Goal: Feedback & Contribution: Contribute content

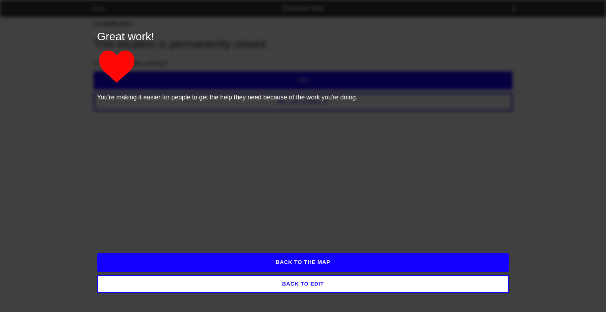
click at [444, 285] on button "BACK TO EDIT" at bounding box center [303, 284] width 412 height 18
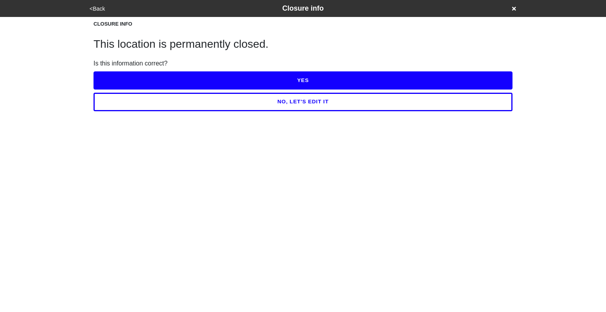
click at [511, 8] on div "<Back Closure info" at bounding box center [303, 8] width 432 height 11
click at [516, 9] on icon at bounding box center [514, 9] width 4 height 4
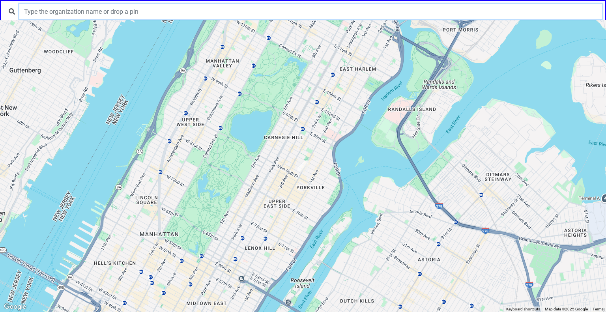
click at [346, 14] on input "text" at bounding box center [310, 11] width 583 height 15
type input "VIP"
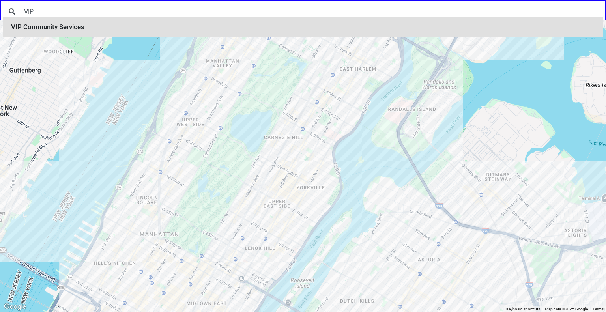
click at [216, 28] on li "VIP Community Services" at bounding box center [303, 27] width 600 height 20
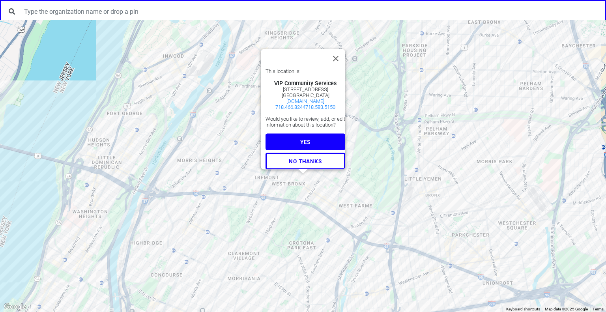
click at [292, 137] on button "YES" at bounding box center [306, 142] width 80 height 17
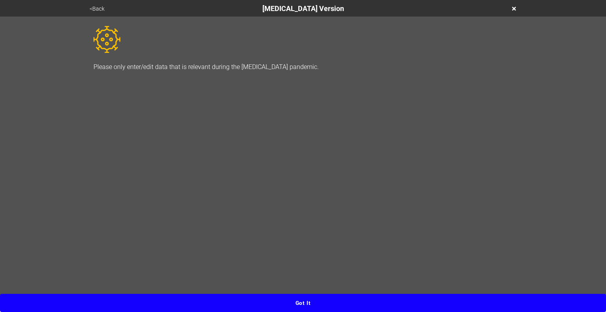
click at [299, 304] on button "Got it" at bounding box center [303, 303] width 606 height 18
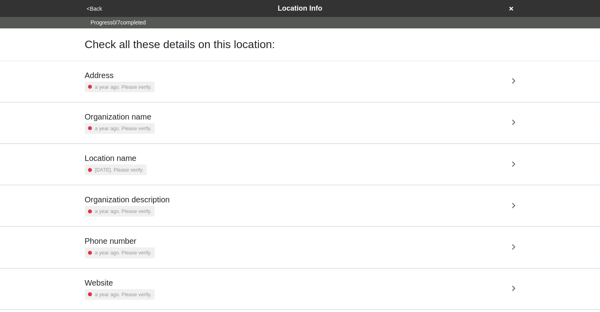
scroll to position [56, 0]
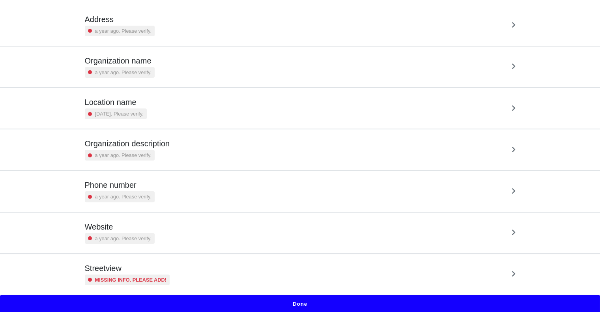
click at [311, 266] on div "Streetview Missing info. Please add!" at bounding box center [300, 275] width 431 height 22
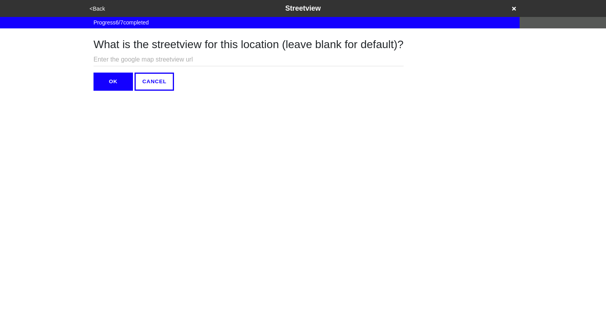
click at [233, 60] on input "text" at bounding box center [249, 59] width 310 height 13
paste input "https://www.google.com/maps/place/770+E+176th+St,+Bronx,+NY+10460/@40.8423765,-…"
type input "https://www.google.com/maps/place/770+E+176th+St,+Bronx,+NY+10460/@40.8423765,-…"
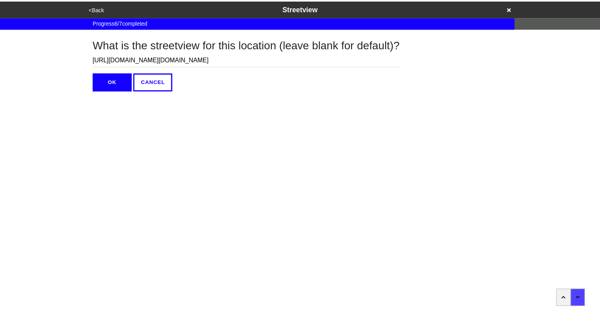
scroll to position [0, 0]
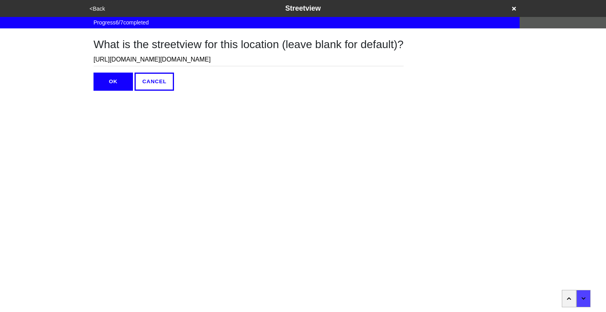
click at [122, 78] on button "OK" at bounding box center [113, 82] width 39 height 18
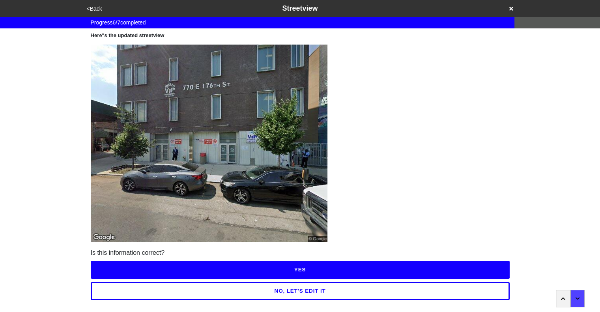
click at [293, 269] on button "YES" at bounding box center [300, 270] width 419 height 18
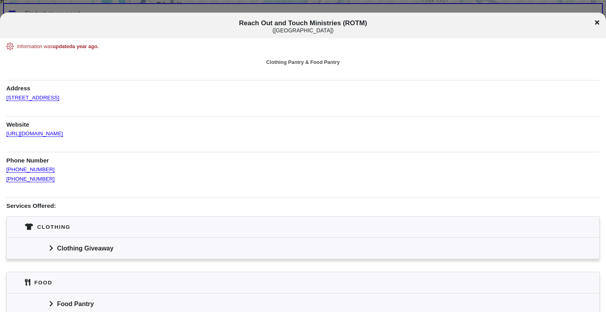
scroll to position [65, 0]
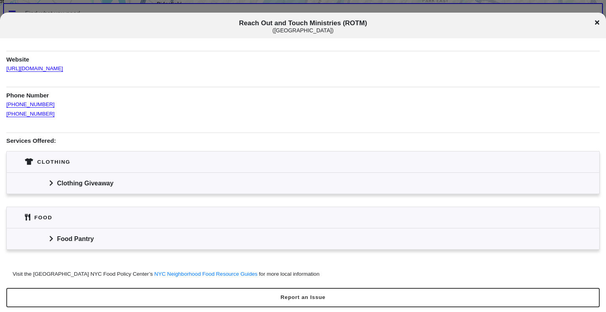
click at [47, 184] on div "Clothing Giveaway" at bounding box center [303, 182] width 593 height 21
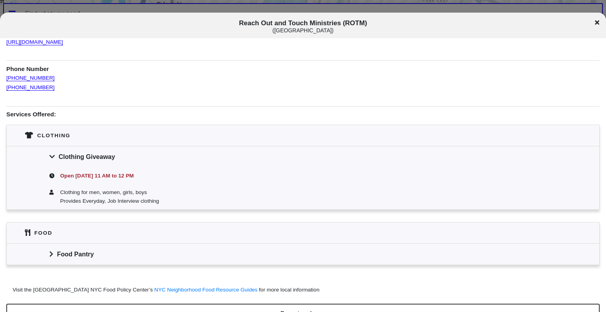
scroll to position [107, 0]
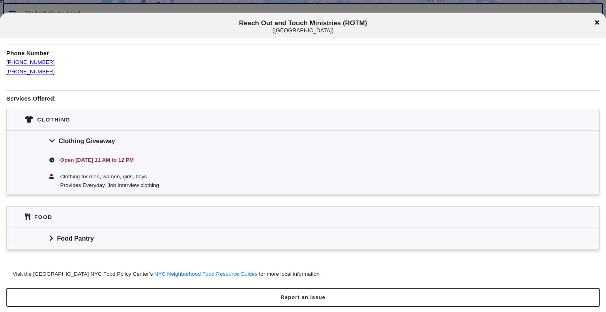
click at [51, 239] on icon at bounding box center [50, 239] width 3 height 6
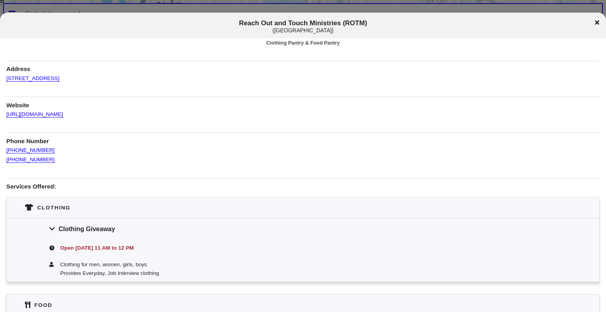
scroll to position [19, 0]
drag, startPoint x: 51, startPoint y: 150, endPoint x: 5, endPoint y: 149, distance: 46.2
click at [5, 149] on div "Information was updated a year ago . Clothing Pantry & Food Pantry Address 51 C…" at bounding box center [303, 225] width 606 height 402
copy link "(347) 399-8562"
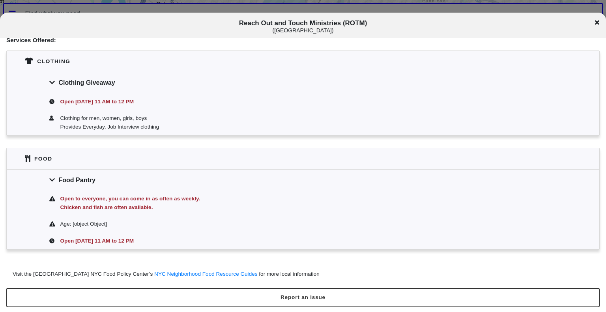
scroll to position [166, 0]
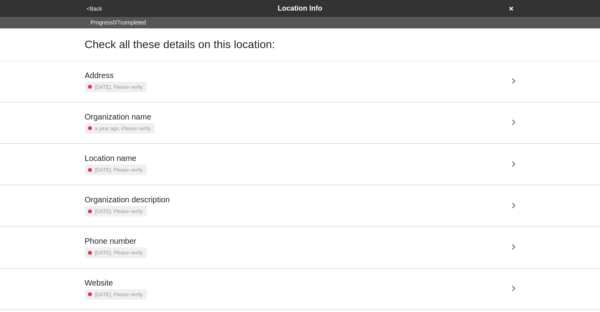
click at [214, 83] on div "Address [DATE]. Please verify." at bounding box center [300, 82] width 431 height 22
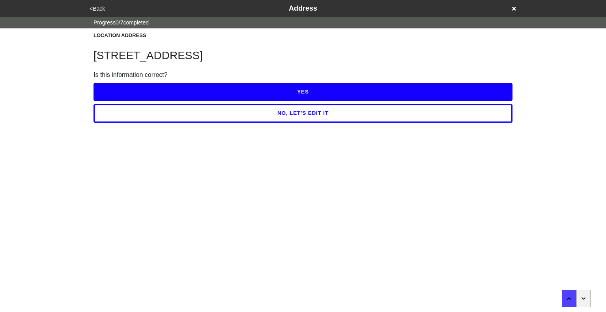
click at [281, 88] on button "YES" at bounding box center [303, 92] width 419 height 18
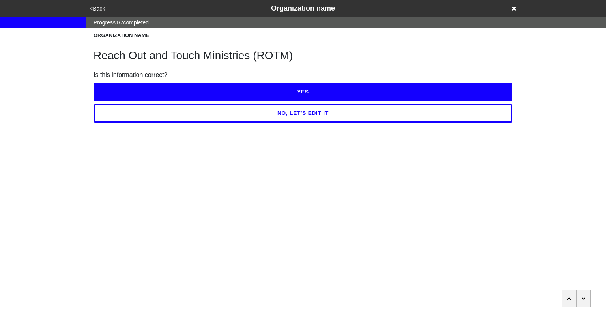
click at [281, 88] on button "YES" at bounding box center [303, 92] width 419 height 18
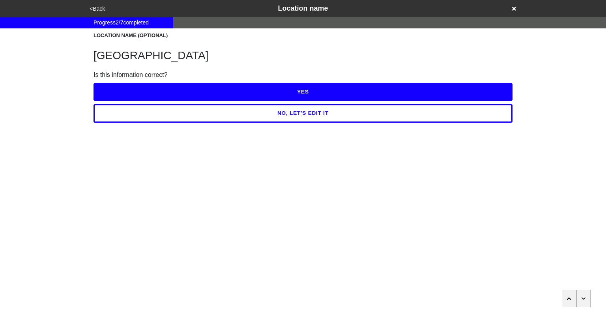
click at [281, 88] on button "YES" at bounding box center [303, 92] width 419 height 18
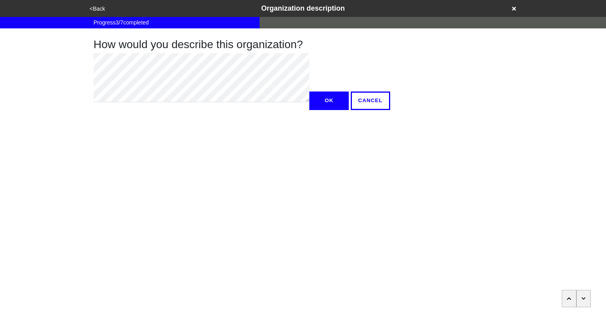
click at [582, 297] on icon "button" at bounding box center [584, 298] width 4 height 5
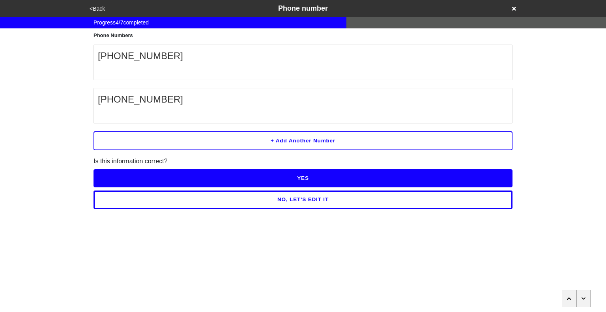
click at [287, 177] on button "YES" at bounding box center [303, 178] width 419 height 18
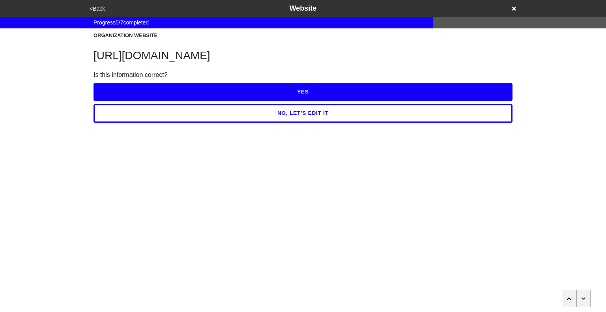
click at [281, 92] on button "YES" at bounding box center [303, 92] width 419 height 18
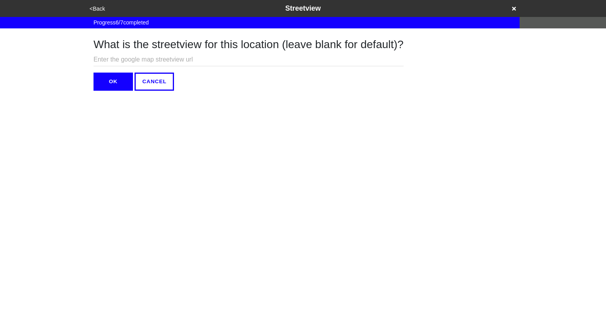
click at [167, 60] on input "text" at bounding box center [249, 59] width 310 height 13
paste input "https://www.google.com/maps/@40.6358395,-74.1306093,3a,75y,97.32h,90t/data=!3m7…"
type input "https://www.google.com/maps/@40.6358395,-74.1306093,3a,75y,97.32h,90t/data=!3m7…"
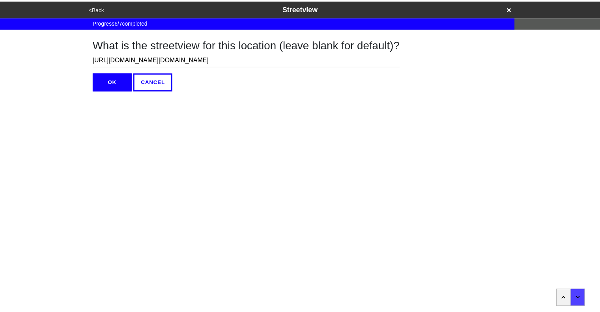
scroll to position [0, 0]
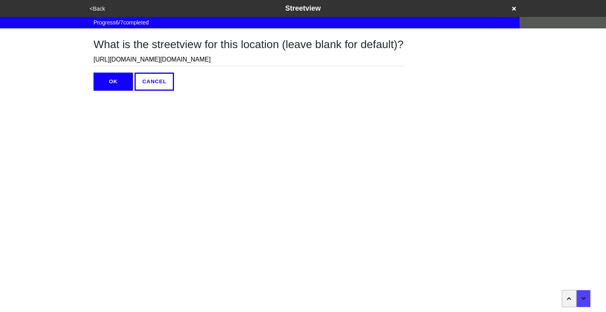
click at [115, 81] on button "OK" at bounding box center [113, 82] width 39 height 18
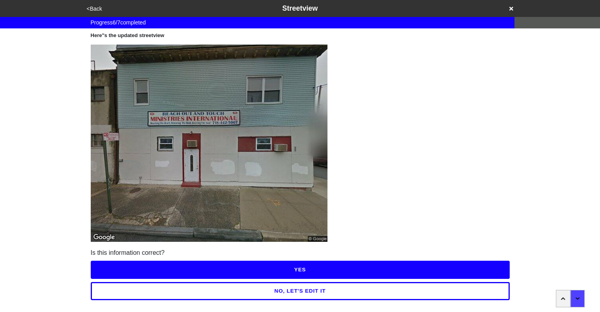
click at [298, 270] on button "YES" at bounding box center [300, 270] width 419 height 18
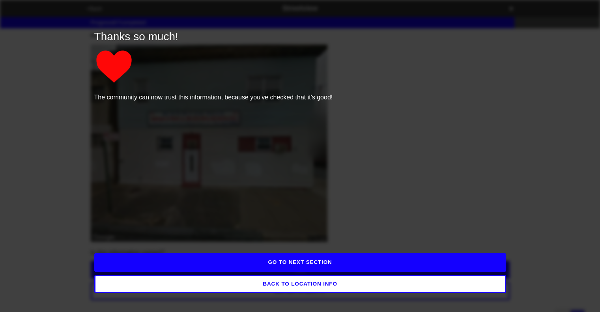
click at [309, 262] on button "GO TO NEXT SECTION" at bounding box center [300, 262] width 412 height 18
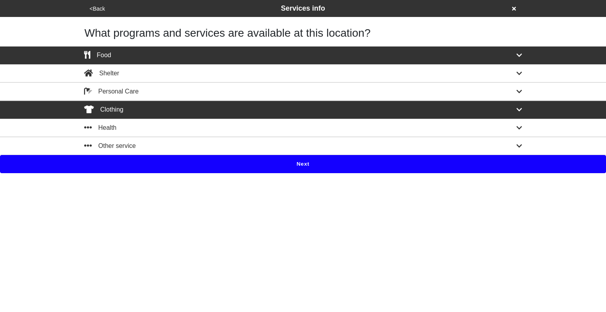
click at [343, 55] on div "Food" at bounding box center [303, 55] width 450 height 9
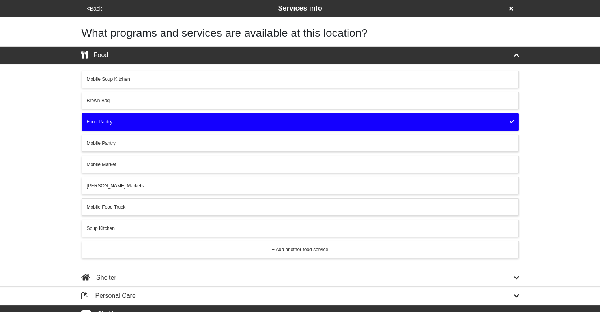
scroll to position [63, 0]
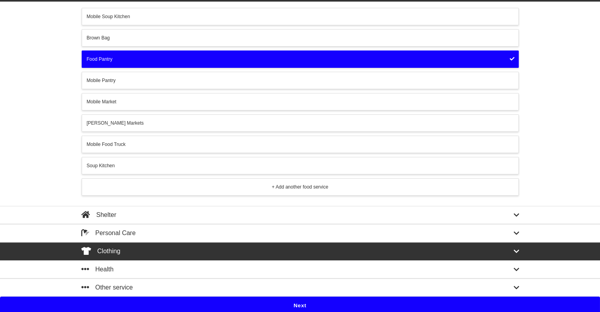
click at [303, 306] on button "Next" at bounding box center [300, 306] width 600 height 18
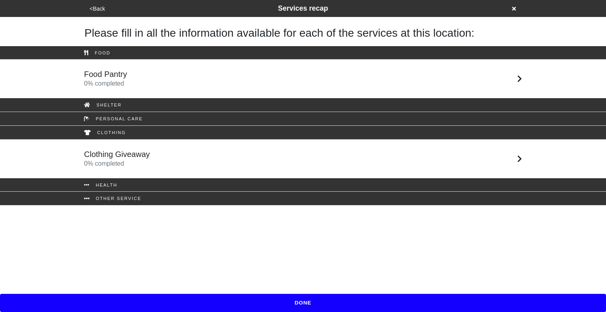
click at [223, 88] on div "Food Pantry 0 % completed" at bounding box center [303, 78] width 450 height 19
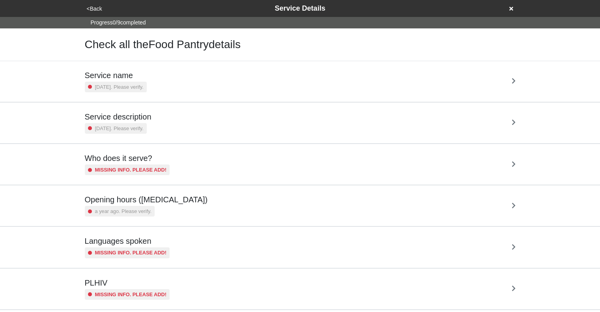
click at [211, 85] on div "Service name 3 years ago. Please verify." at bounding box center [300, 82] width 431 height 22
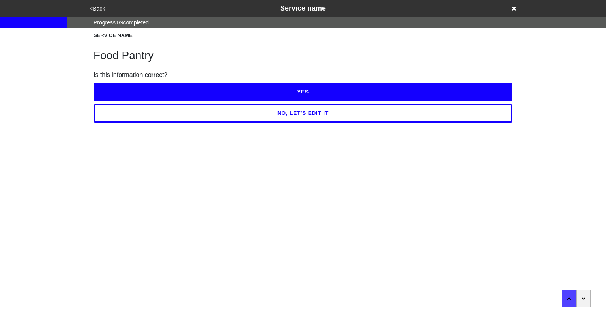
click at [245, 92] on button "YES" at bounding box center [303, 92] width 419 height 18
type textarea "x"
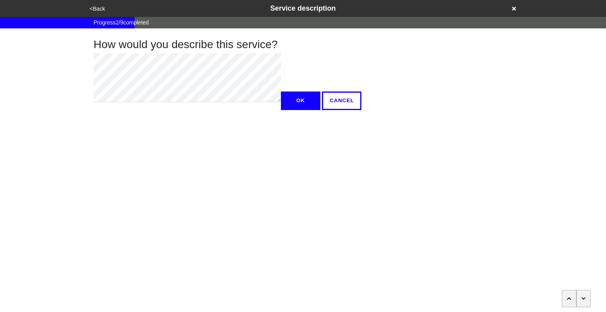
click at [581, 298] on button "button" at bounding box center [584, 298] width 15 height 17
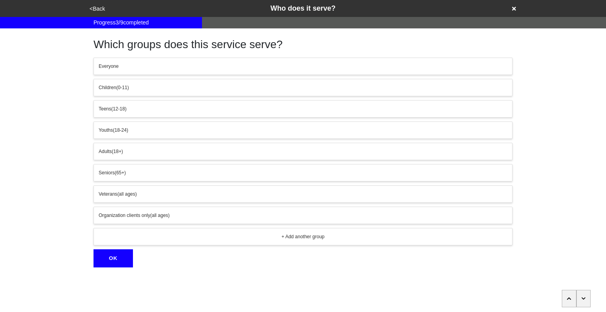
click at [581, 298] on button "button" at bounding box center [584, 298] width 15 height 17
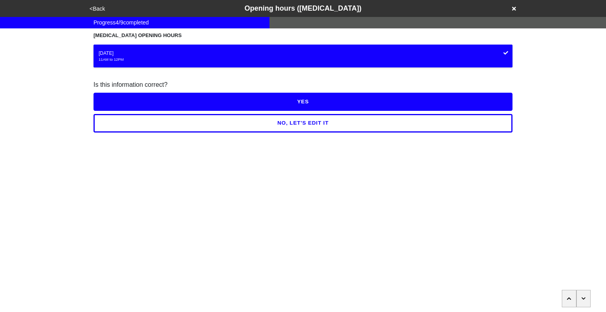
click at [328, 121] on button "NO, LET'S EDIT IT" at bounding box center [303, 123] width 419 height 18
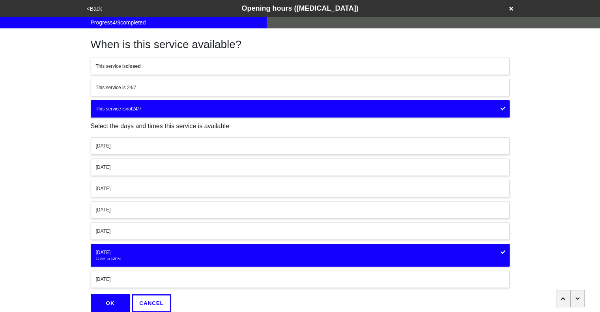
click at [189, 252] on div "[DATE]" at bounding box center [300, 252] width 409 height 7
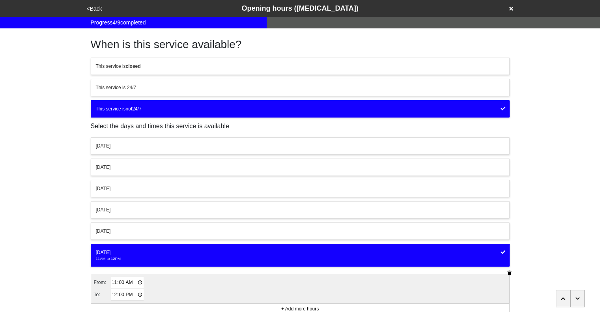
click at [115, 281] on input "11:00" at bounding box center [127, 282] width 33 height 11
click at [129, 281] on input "00:00" at bounding box center [127, 282] width 33 height 11
type input "12:00"
click at [114, 295] on input "12:00" at bounding box center [127, 294] width 33 height 11
type input "13:00"
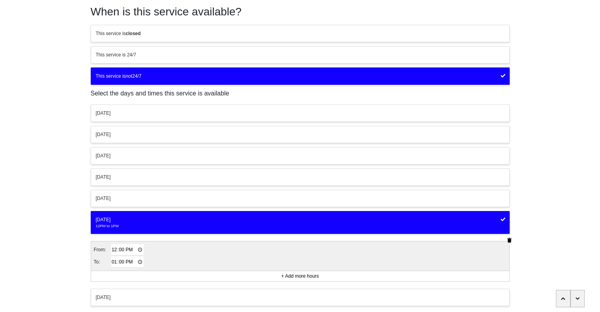
scroll to position [81, 0]
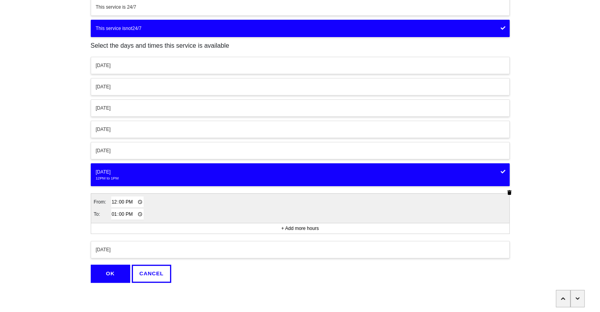
click at [111, 272] on button "OK" at bounding box center [110, 274] width 39 height 18
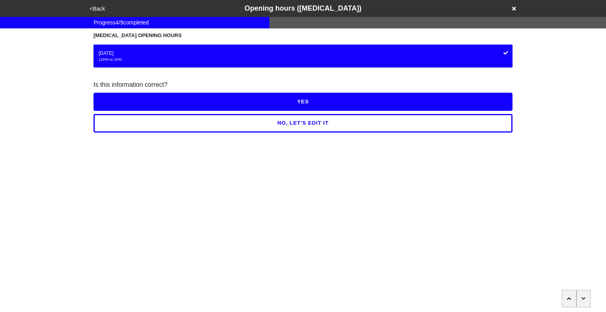
click at [301, 104] on button "YES" at bounding box center [303, 102] width 419 height 18
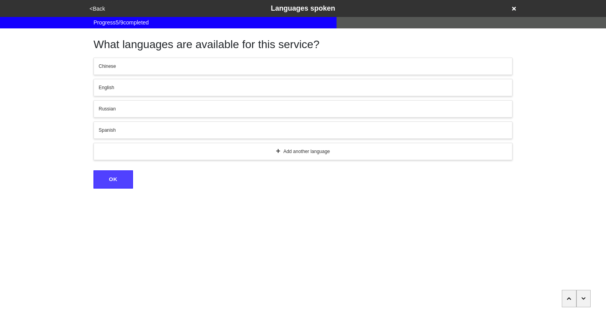
click at [587, 298] on button "button" at bounding box center [584, 298] width 15 height 17
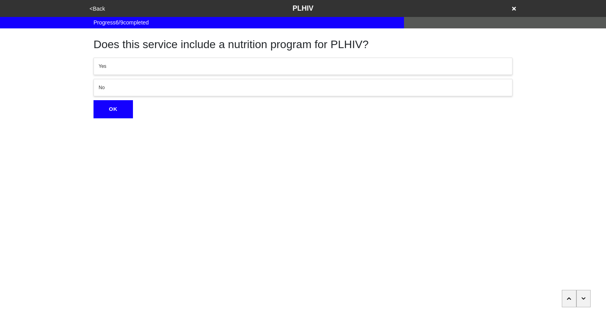
click at [587, 298] on button "button" at bounding box center [584, 298] width 15 height 17
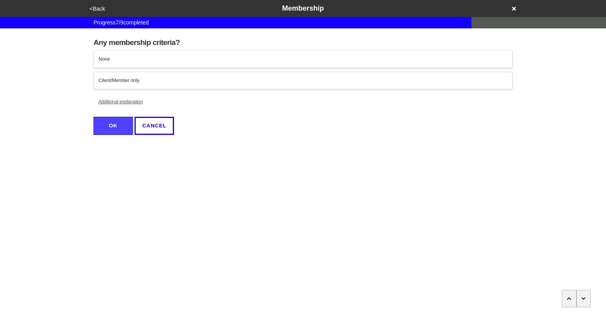
click at [587, 298] on button "button" at bounding box center [584, 298] width 15 height 17
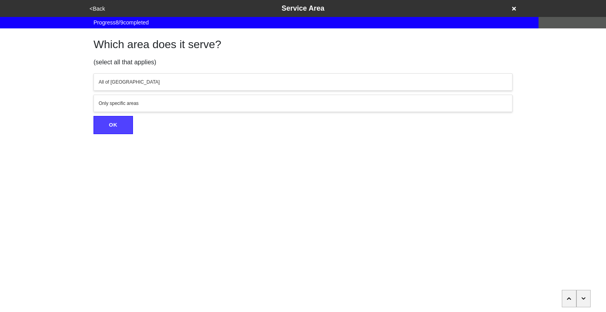
click at [587, 298] on button "button" at bounding box center [584, 298] width 15 height 17
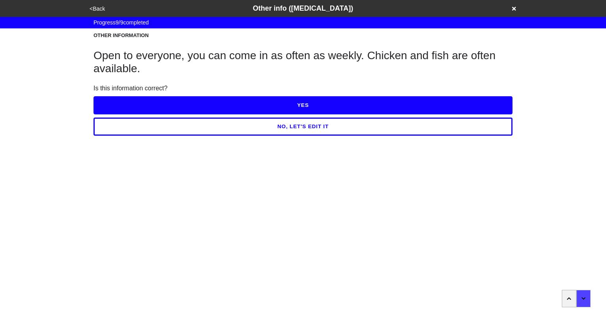
click at [337, 128] on button "NO, LET'S EDIT IT" at bounding box center [303, 127] width 419 height 18
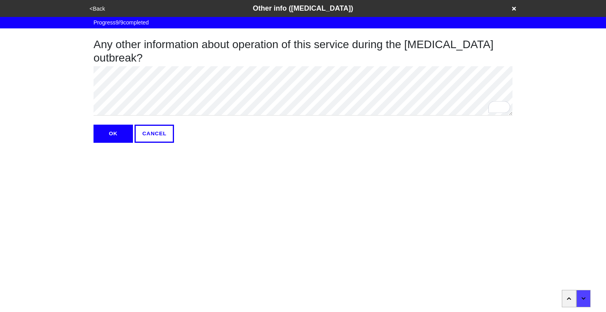
click at [109, 137] on button "OK" at bounding box center [113, 134] width 39 height 18
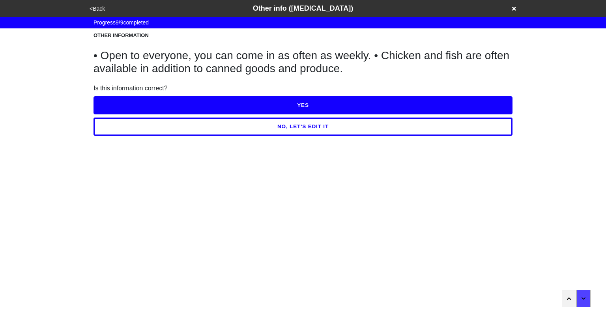
click at [304, 104] on button "YES" at bounding box center [303, 105] width 419 height 18
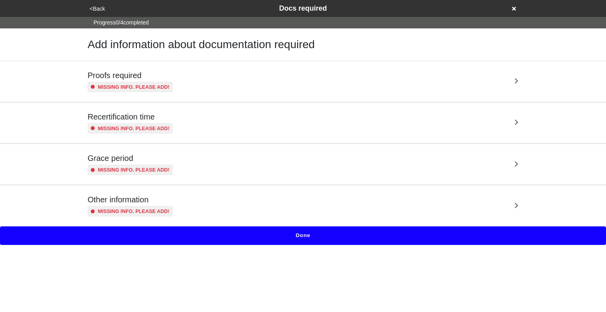
click at [270, 83] on div "Proofs required Missing info. Please add!" at bounding box center [303, 82] width 431 height 22
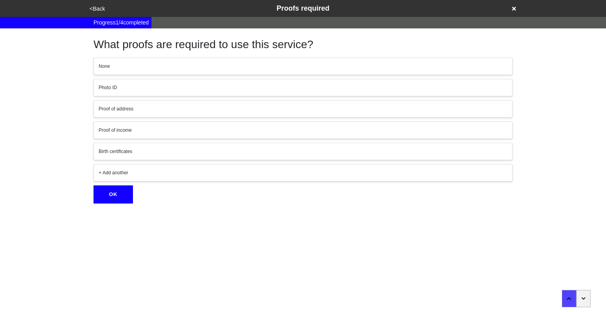
click at [584, 300] on icon "button" at bounding box center [584, 298] width 4 height 5
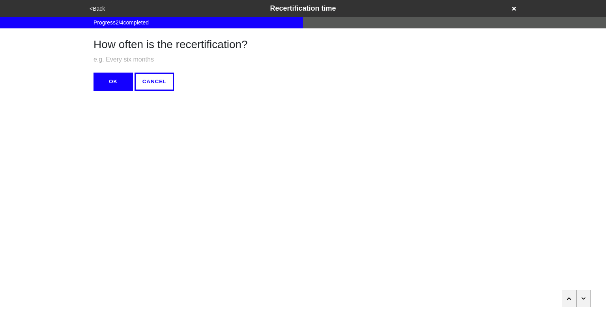
click at [584, 300] on icon "button" at bounding box center [584, 298] width 4 height 5
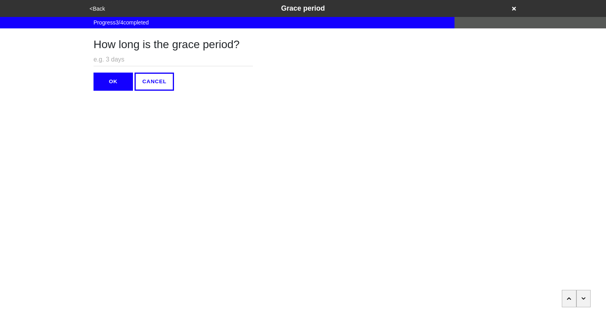
click at [584, 300] on icon "button" at bounding box center [584, 298] width 4 height 5
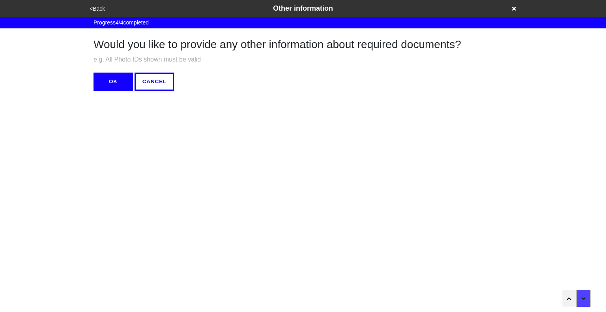
click at [127, 88] on button "OK" at bounding box center [113, 82] width 39 height 18
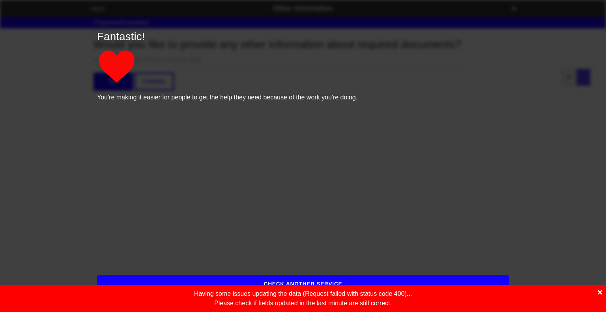
click at [601, 292] on icon at bounding box center [600, 292] width 4 height 4
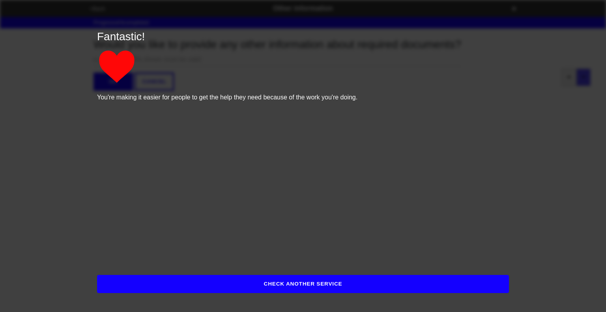
click at [346, 285] on button "CHECK ANOTHER SERVICE" at bounding box center [303, 284] width 412 height 18
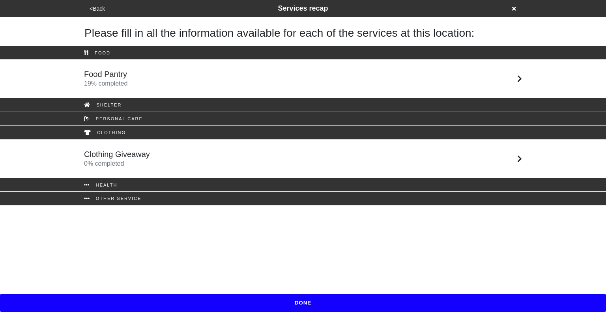
click at [268, 155] on div "Clothing Giveaway 0 % completed" at bounding box center [303, 159] width 450 height 19
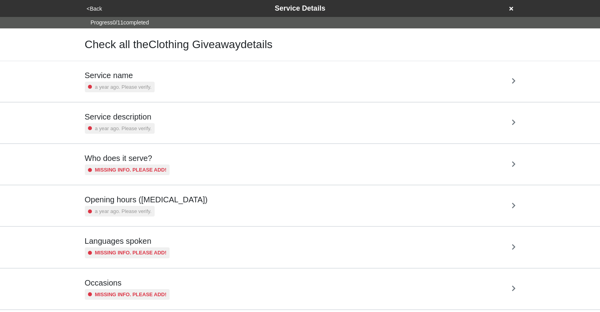
click at [262, 94] on div "Service name a year ago. Please verify." at bounding box center [300, 81] width 450 height 41
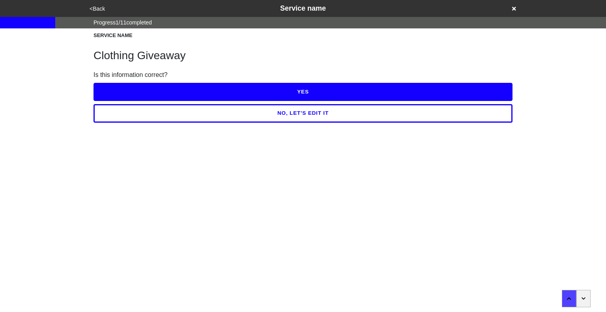
click at [278, 97] on button "YES" at bounding box center [303, 92] width 419 height 18
type textarea "x"
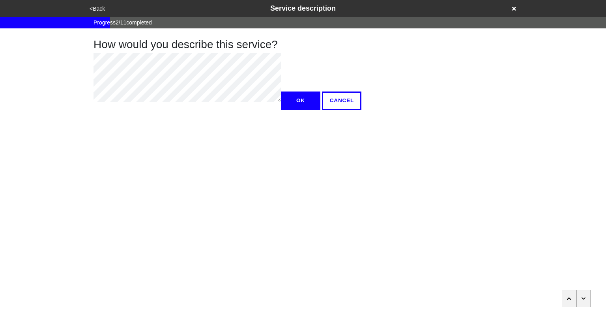
click at [585, 300] on icon "button" at bounding box center [584, 298] width 4 height 5
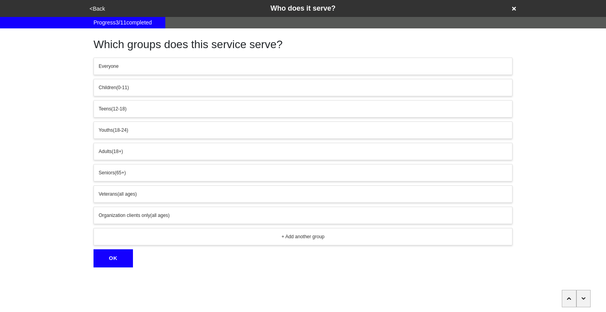
click at [585, 300] on icon "button" at bounding box center [584, 298] width 4 height 5
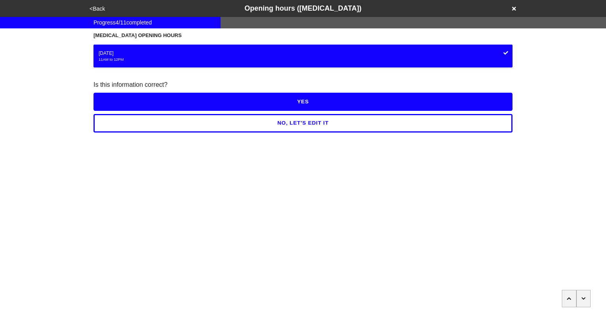
click at [303, 118] on button "NO, LET'S EDIT IT" at bounding box center [303, 123] width 419 height 18
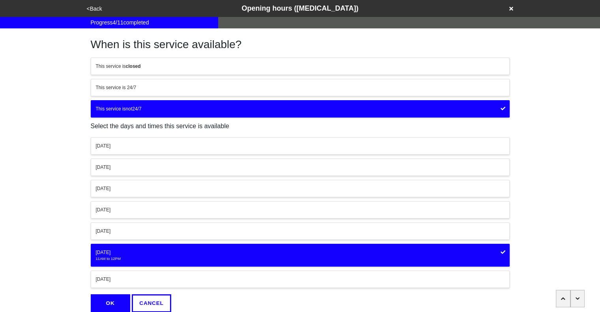
scroll to position [30, 0]
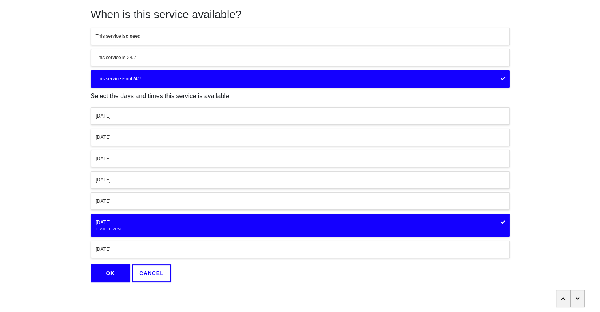
click at [249, 221] on div "[DATE]" at bounding box center [300, 222] width 409 height 7
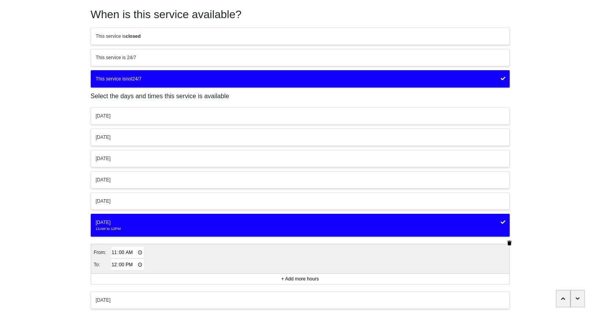
click at [112, 249] on input "11:00" at bounding box center [127, 252] width 33 height 11
click at [130, 248] on input "00:00" at bounding box center [127, 252] width 33 height 11
type input "12:00"
click at [115, 262] on input "12:00" at bounding box center [127, 264] width 33 height 11
type input "13:00"
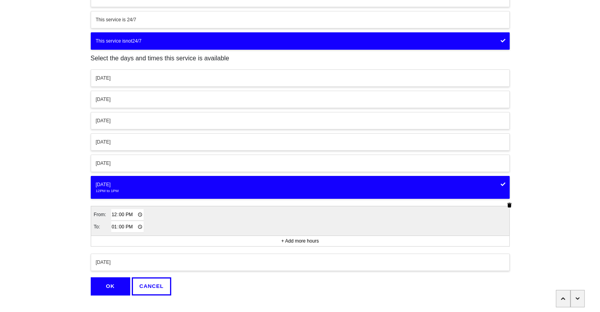
scroll to position [81, 0]
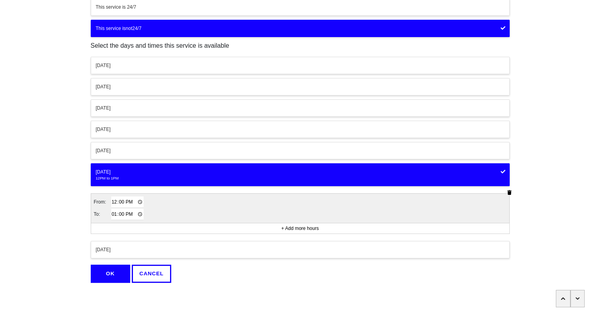
click at [116, 270] on button "OK" at bounding box center [110, 274] width 39 height 18
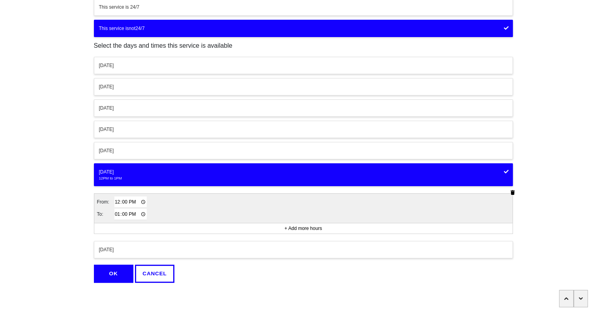
scroll to position [0, 0]
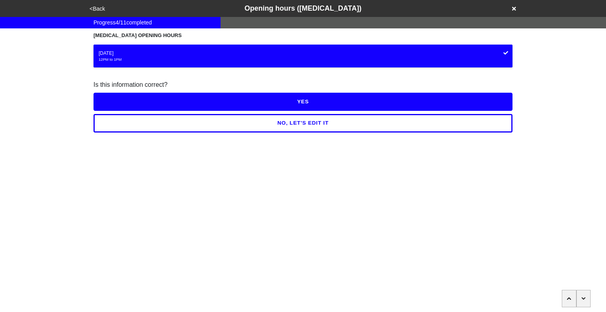
click at [302, 105] on button "YES" at bounding box center [303, 102] width 419 height 18
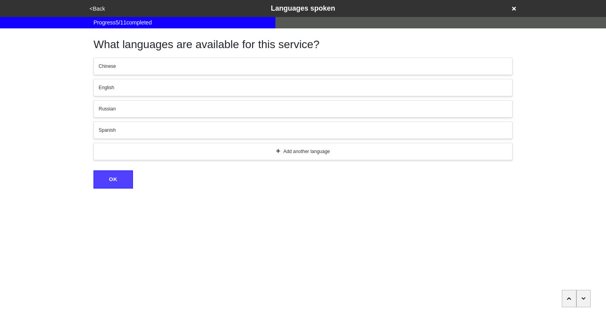
click at [586, 299] on icon "button" at bounding box center [584, 298] width 4 height 5
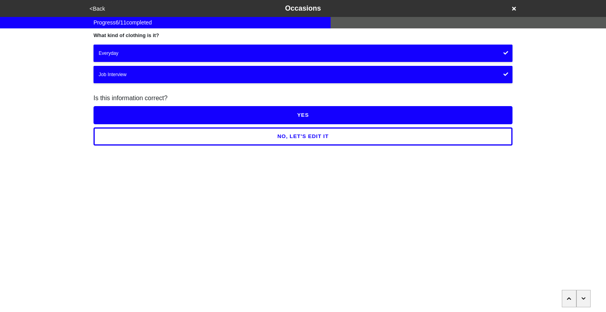
click at [583, 298] on icon "button" at bounding box center [584, 298] width 4 height 2
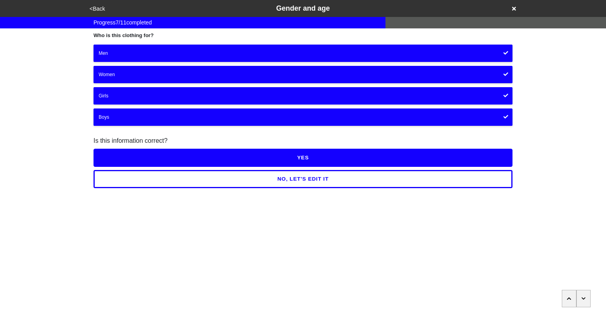
click at [583, 298] on icon "button" at bounding box center [584, 298] width 4 height 2
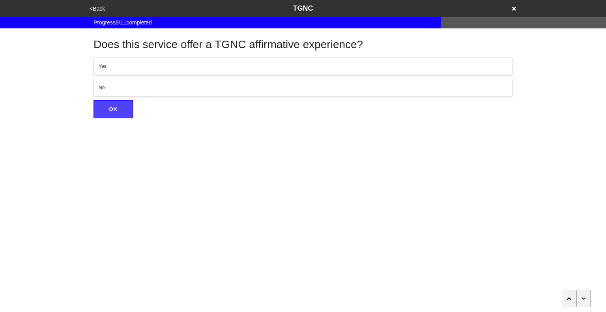
click at [583, 298] on icon "button" at bounding box center [584, 298] width 4 height 2
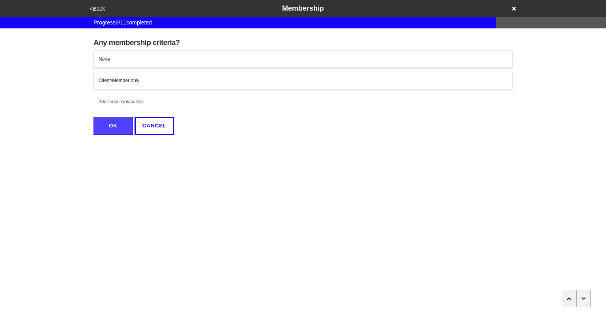
click at [583, 298] on icon "button" at bounding box center [584, 298] width 4 height 2
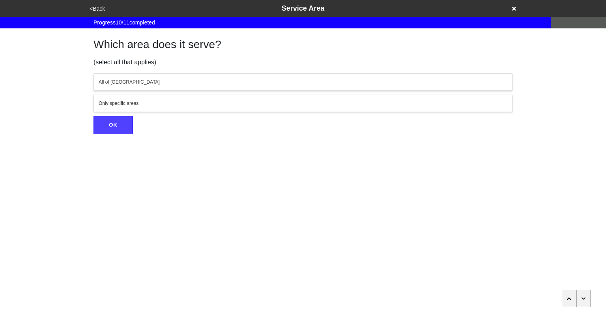
click at [583, 298] on icon "button" at bounding box center [584, 298] width 4 height 2
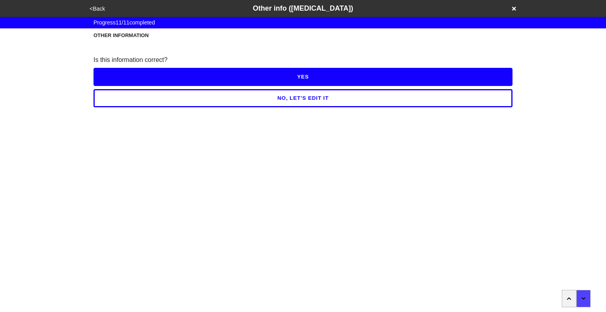
click at [359, 79] on button "YES" at bounding box center [303, 77] width 419 height 18
type textarea "x"
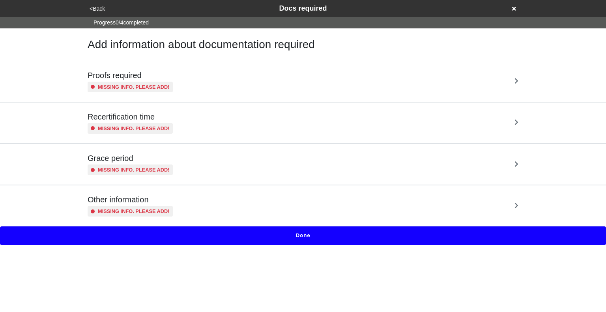
click at [288, 77] on div "Proofs required Missing info. Please add!" at bounding box center [303, 82] width 431 height 22
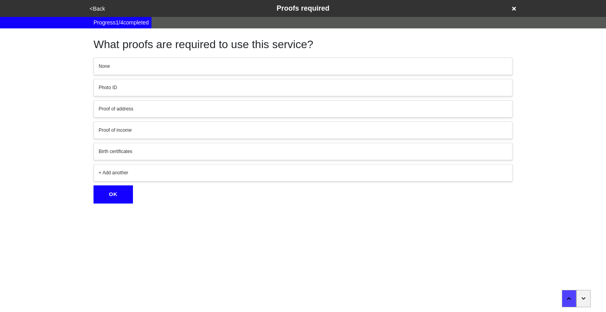
click at [581, 300] on button "button" at bounding box center [584, 298] width 15 height 17
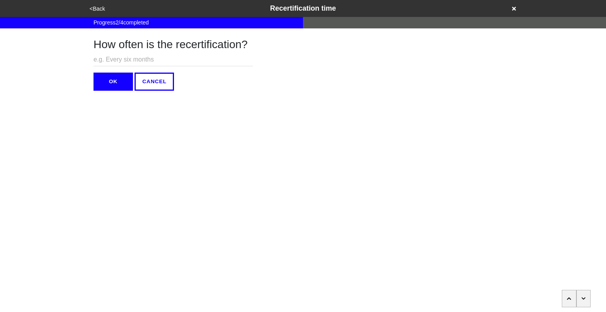
click at [581, 300] on button "button" at bounding box center [584, 298] width 15 height 17
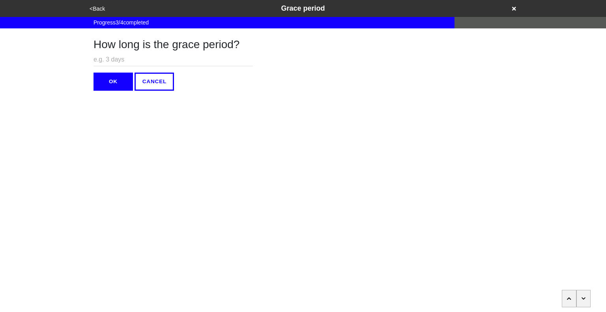
click at [581, 300] on button "button" at bounding box center [584, 298] width 15 height 17
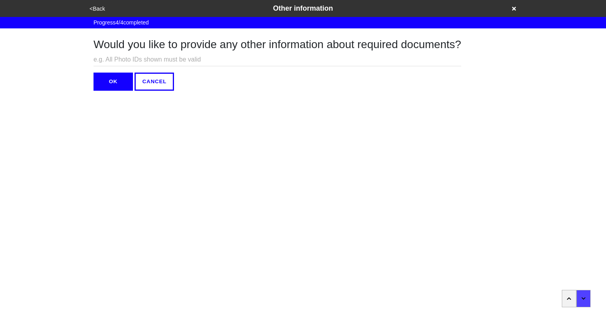
click at [123, 79] on button "OK" at bounding box center [113, 82] width 39 height 18
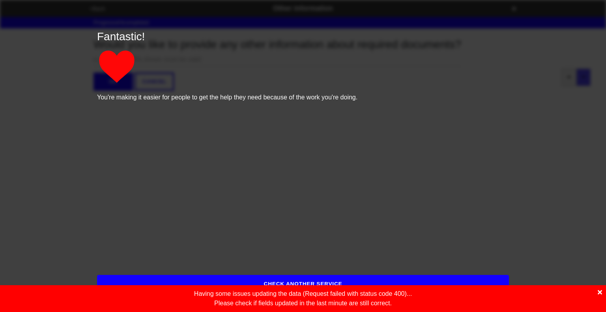
click at [598, 291] on icon at bounding box center [600, 292] width 4 height 6
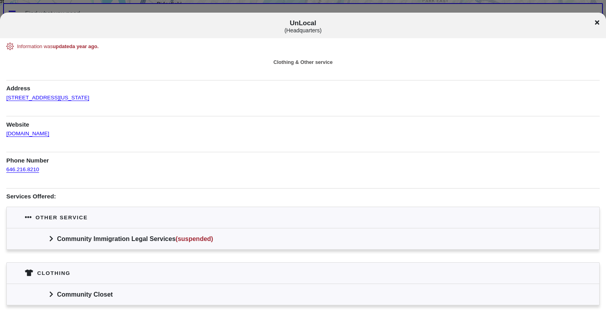
click at [51, 240] on icon at bounding box center [50, 239] width 3 height 6
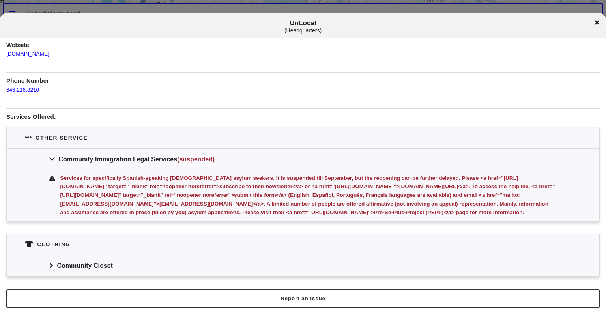
scroll to position [81, 0]
click at [51, 269] on span at bounding box center [51, 265] width 4 height 8
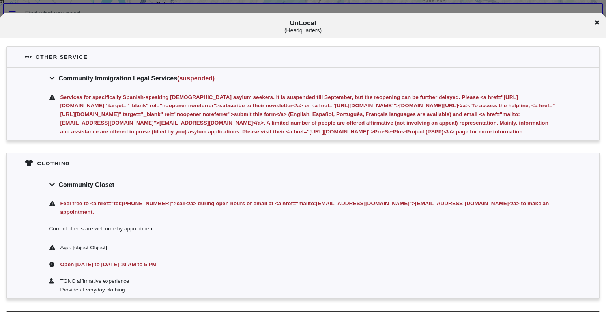
scroll to position [164, 0]
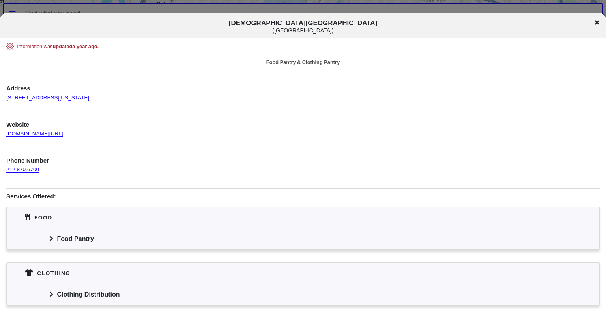
scroll to position [30, 0]
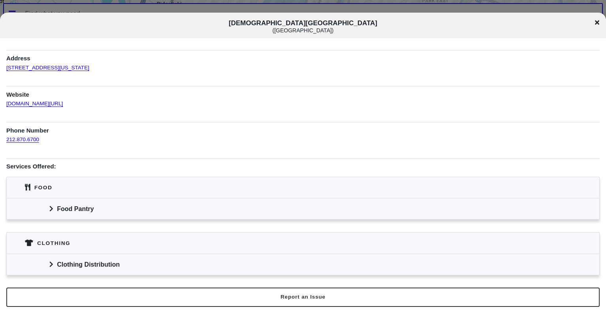
click at [52, 208] on icon at bounding box center [50, 209] width 3 height 6
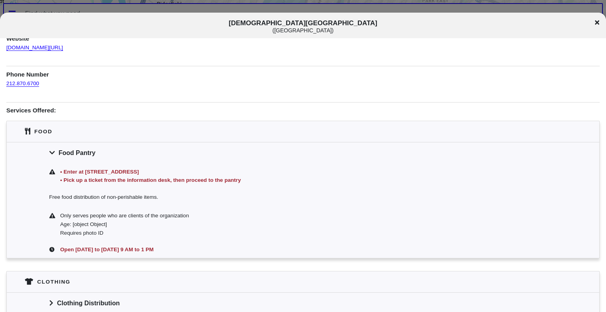
scroll to position [125, 0]
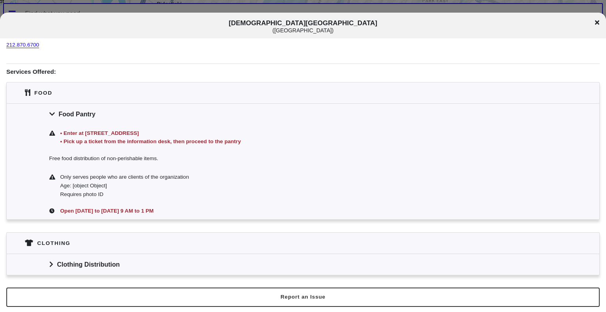
click at [52, 266] on icon at bounding box center [51, 264] width 4 height 6
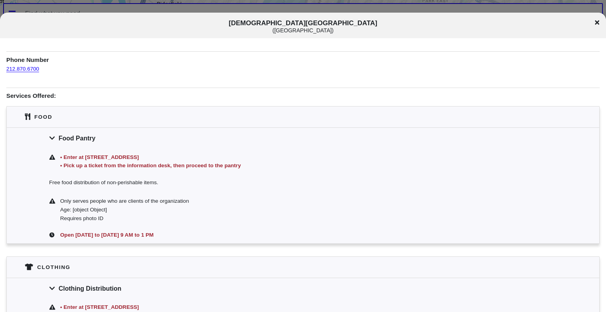
scroll to position [0, 0]
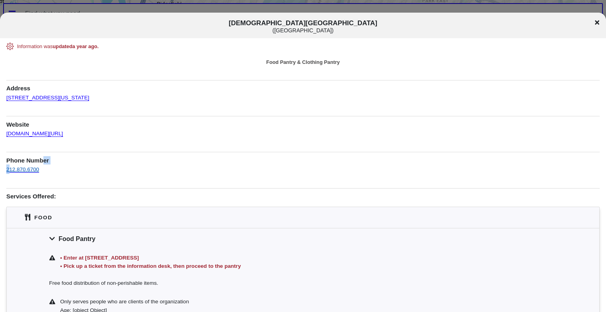
drag, startPoint x: 41, startPoint y: 161, endPoint x: 8, endPoint y: 170, distance: 34.7
click at [8, 170] on div "Phone Number 212.870.6700" at bounding box center [303, 163] width 594 height 22
click at [62, 179] on div "Information was updated a year ago . Food Pantry & Clothing Pantry Address 490 …" at bounding box center [303, 282] width 594 height 478
drag, startPoint x: 41, startPoint y: 172, endPoint x: 7, endPoint y: 171, distance: 34.3
click at [7, 171] on div "212.870.6700" at bounding box center [303, 169] width 594 height 9
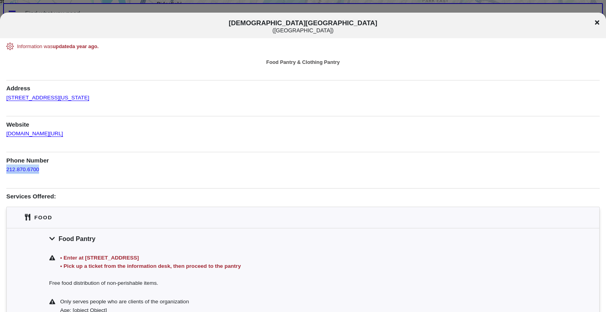
copy link "212.870.6700"
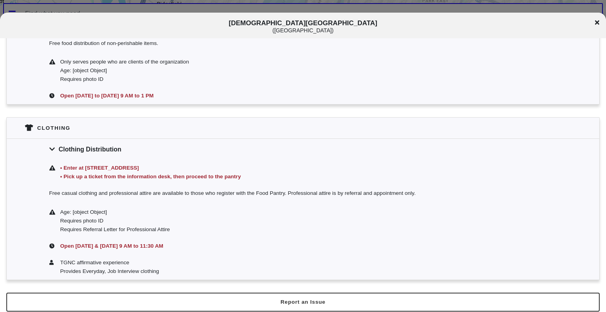
scroll to position [245, 0]
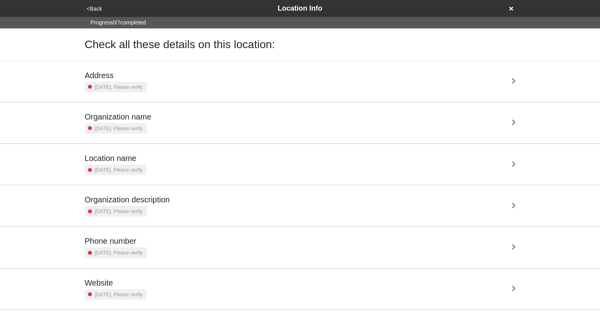
click at [192, 91] on div "Address [DATE]. Please verify." at bounding box center [300, 82] width 431 height 22
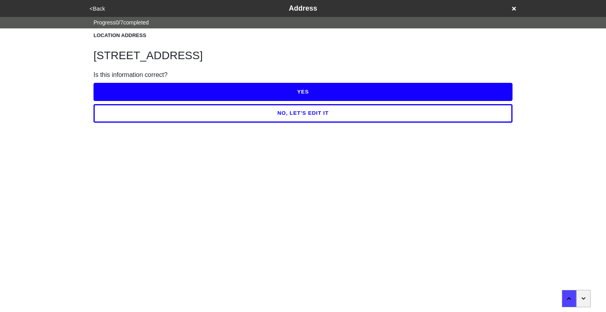
click at [192, 91] on button "YES" at bounding box center [303, 92] width 419 height 18
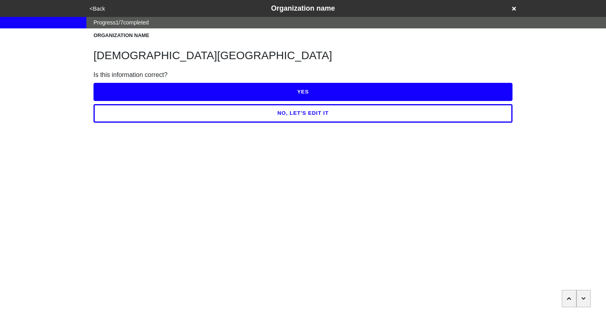
click at [256, 92] on button "YES" at bounding box center [303, 92] width 419 height 18
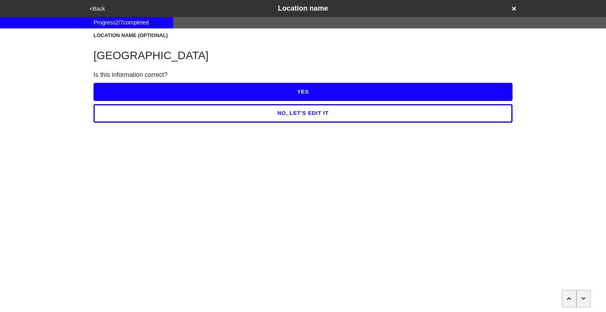
click at [256, 92] on button "YES" at bounding box center [303, 92] width 419 height 18
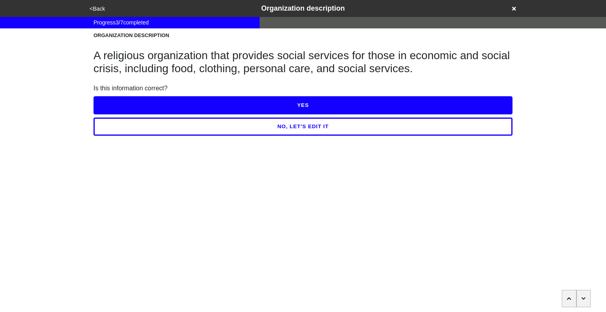
click at [284, 107] on button "YES" at bounding box center [303, 105] width 419 height 18
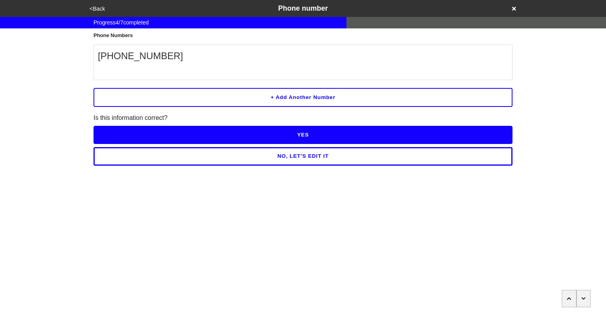
click at [310, 135] on button "YES" at bounding box center [303, 135] width 419 height 18
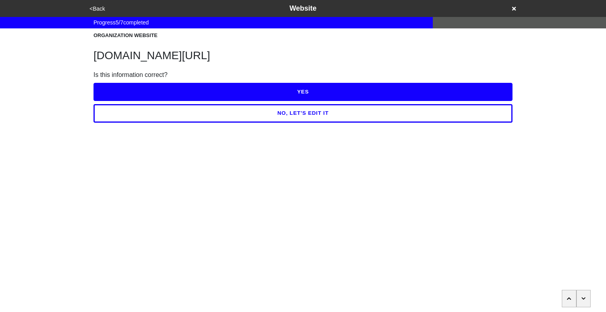
click at [300, 97] on button "YES" at bounding box center [303, 92] width 419 height 18
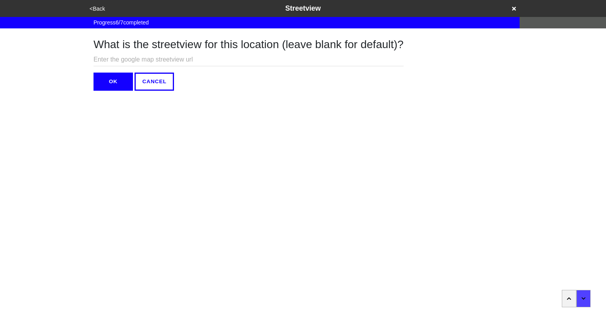
click at [117, 77] on button "OK" at bounding box center [113, 82] width 39 height 18
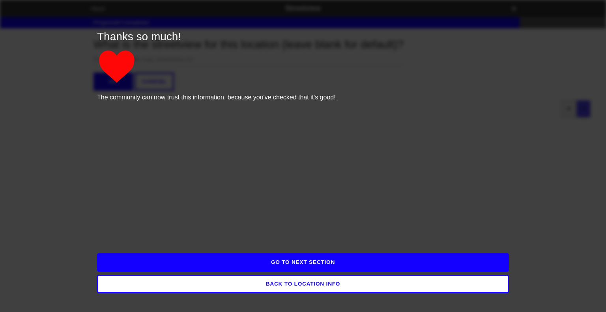
click at [303, 268] on button "GO TO NEXT SECTION" at bounding box center [303, 262] width 412 height 18
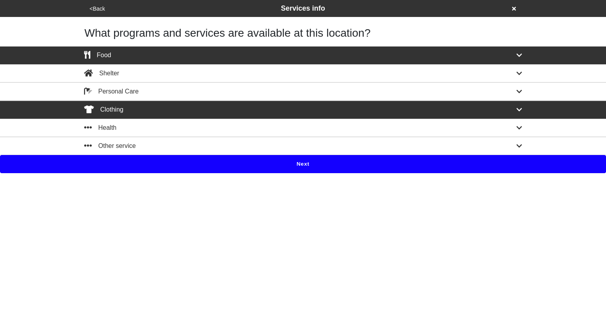
click at [282, 169] on button "Next" at bounding box center [303, 164] width 606 height 18
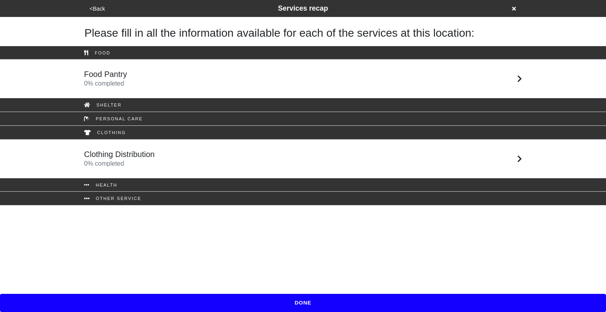
click at [260, 69] on link "Food Pantry 0 % completed" at bounding box center [303, 79] width 606 height 39
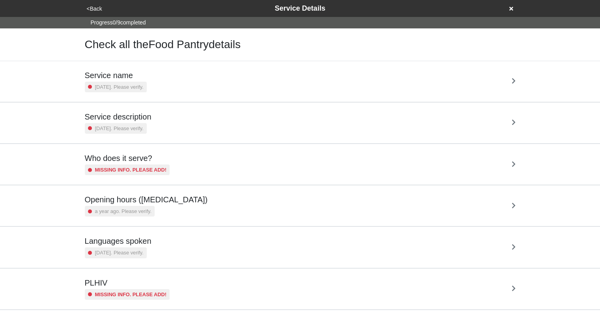
click at [260, 69] on div "Service name [DATE]. Please verify." at bounding box center [300, 81] width 450 height 41
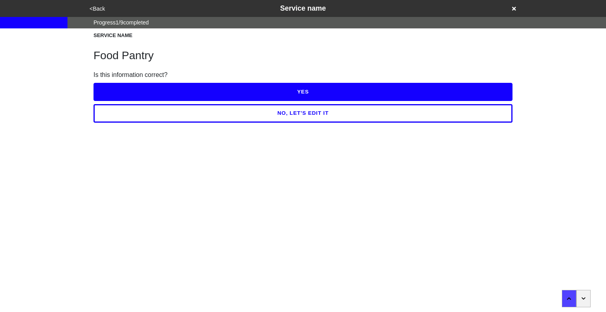
click at [274, 89] on button "YES" at bounding box center [303, 92] width 419 height 18
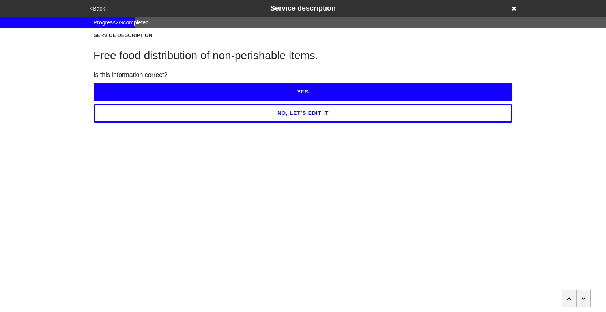
click at [274, 89] on button "YES" at bounding box center [303, 92] width 419 height 18
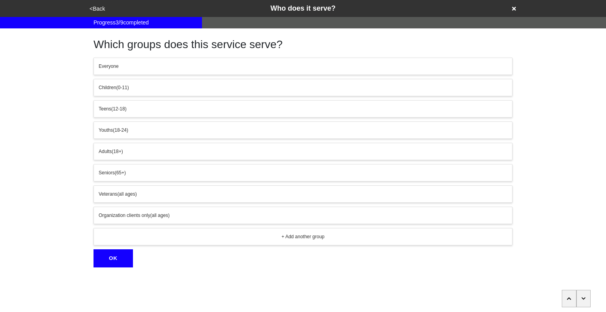
click at [590, 298] on button "button" at bounding box center [584, 298] width 15 height 17
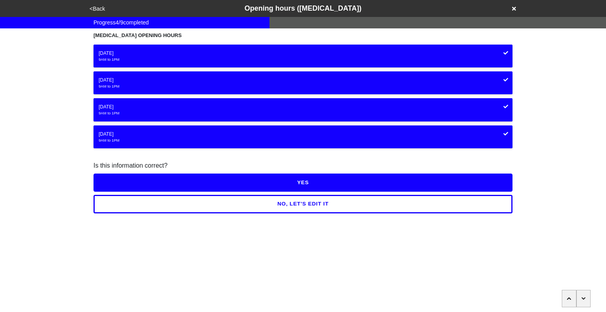
click at [317, 183] on button "YES" at bounding box center [303, 183] width 419 height 18
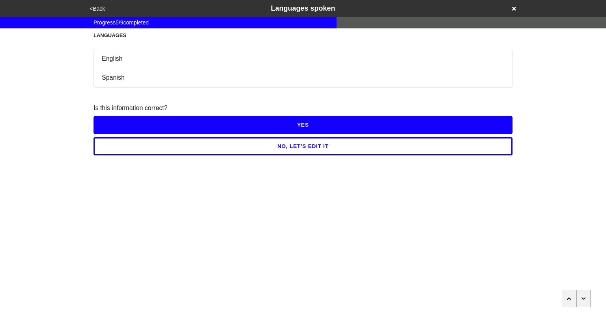
click at [314, 129] on button "YES" at bounding box center [303, 125] width 419 height 18
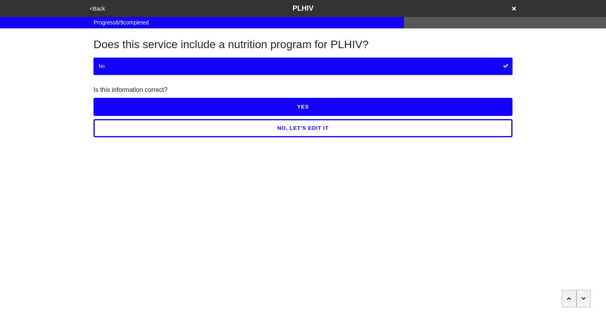
click at [584, 303] on button "button" at bounding box center [584, 298] width 15 height 17
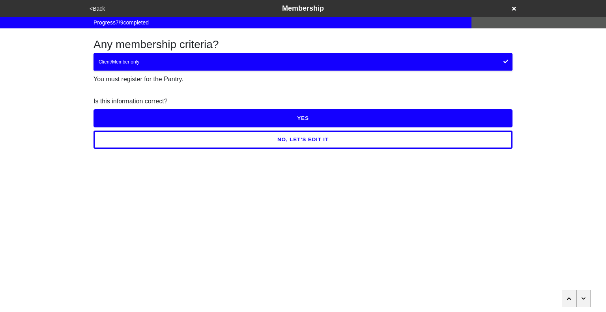
click at [584, 303] on button "button" at bounding box center [584, 298] width 15 height 17
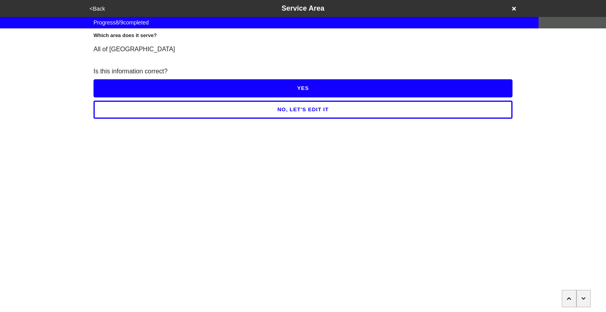
click at [585, 300] on icon "button" at bounding box center [584, 298] width 4 height 5
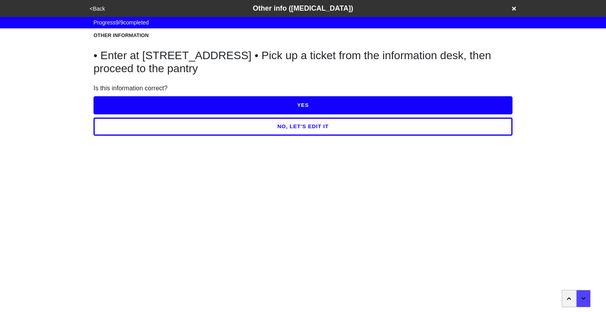
click at [287, 127] on button "NO, LET'S EDIT IT" at bounding box center [303, 127] width 419 height 18
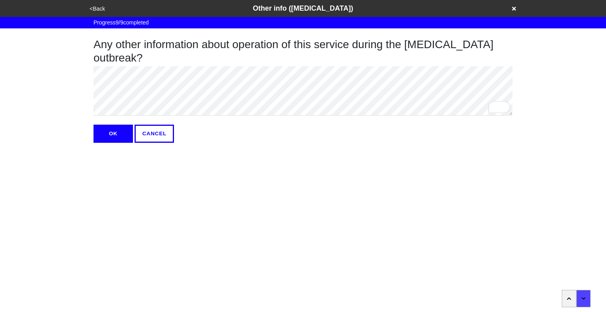
click at [93, 72] on div "Any other information about operation of this service during the [MEDICAL_DATA]…" at bounding box center [303, 85] width 438 height 114
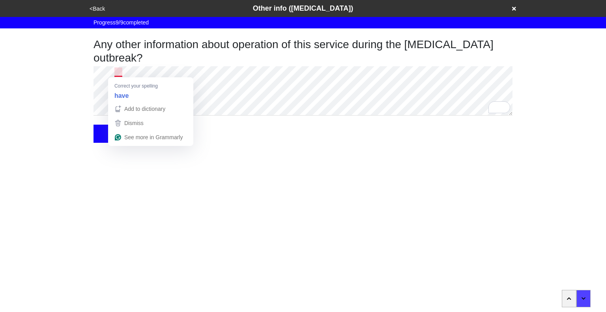
type textarea "x"
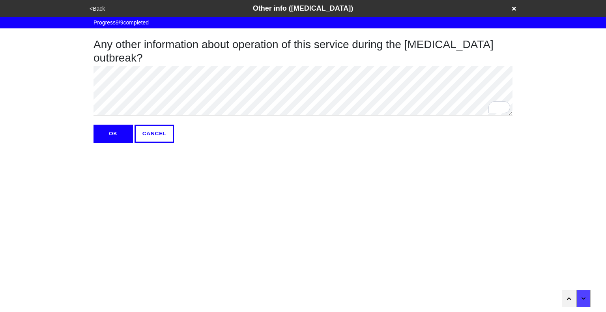
click at [118, 135] on button "OK" at bounding box center [113, 134] width 39 height 18
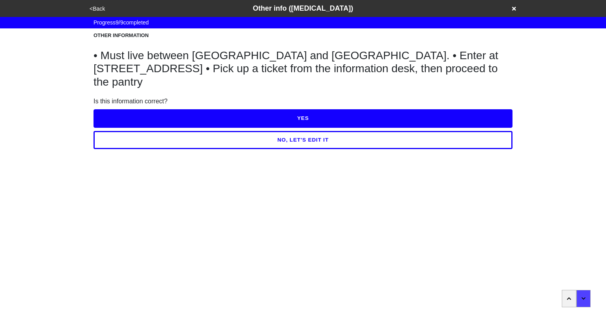
click at [243, 109] on button "YES" at bounding box center [303, 118] width 419 height 18
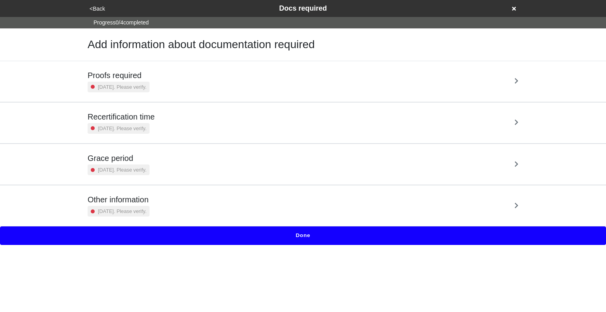
click at [262, 67] on div "Proofs required [DATE]. Please verify." at bounding box center [303, 81] width 450 height 41
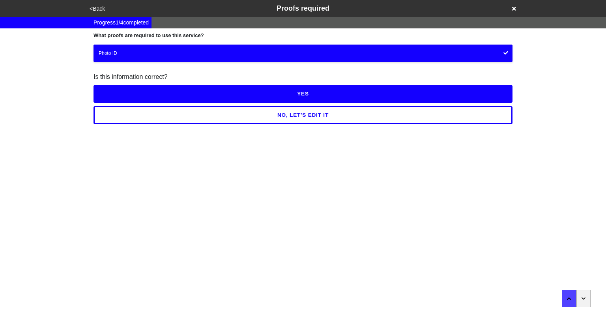
click at [311, 92] on button "YES" at bounding box center [303, 94] width 419 height 18
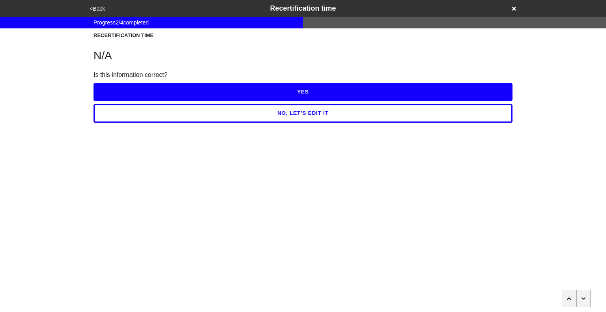
click at [582, 299] on icon "button" at bounding box center [584, 298] width 4 height 5
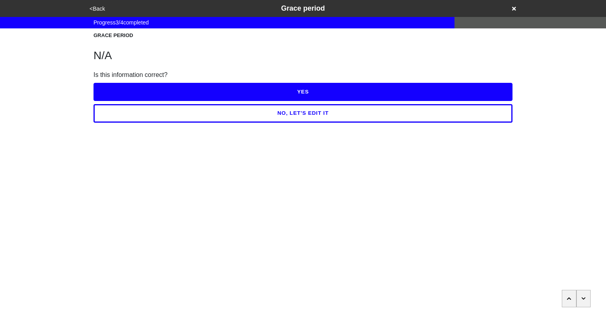
click at [582, 299] on icon "button" at bounding box center [584, 298] width 4 height 5
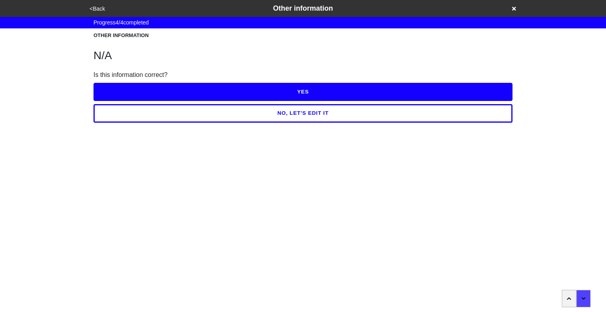
click at [328, 85] on button "YES" at bounding box center [303, 92] width 419 height 18
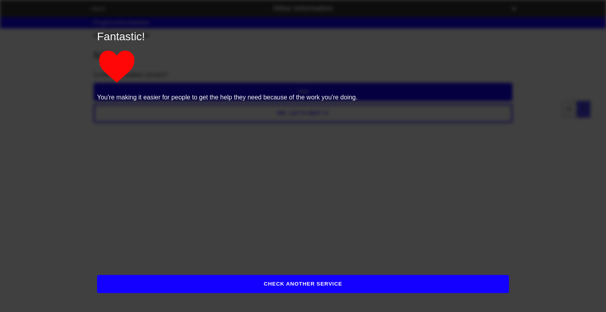
click at [317, 285] on button "CHECK ANOTHER SERVICE" at bounding box center [303, 284] width 412 height 18
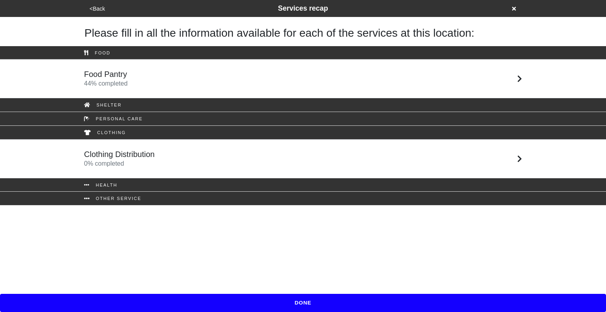
click at [262, 158] on div "Clothing Distribution 0 % completed" at bounding box center [303, 159] width 450 height 19
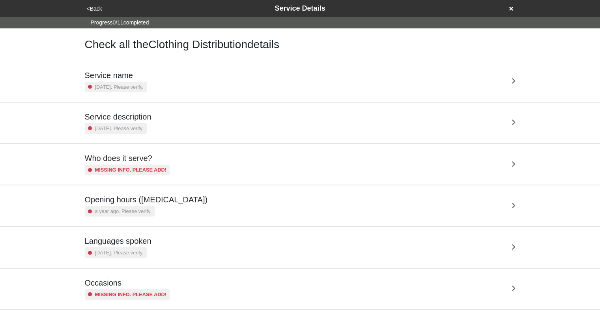
click at [243, 86] on div "Service name [DATE]. Please verify." at bounding box center [300, 82] width 431 height 22
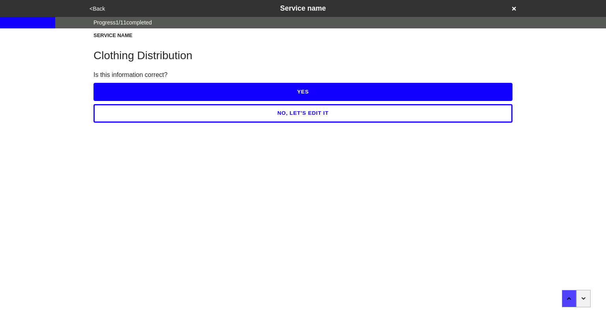
click at [286, 93] on button "YES" at bounding box center [303, 92] width 419 height 18
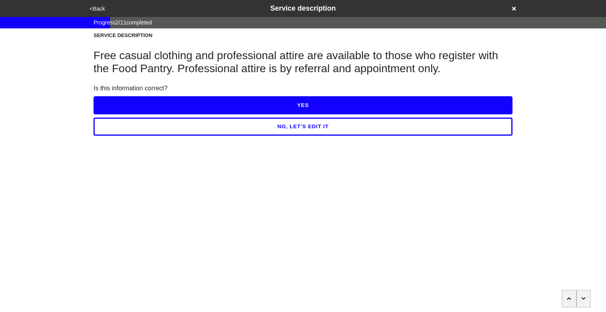
click at [321, 108] on button "YES" at bounding box center [303, 105] width 419 height 18
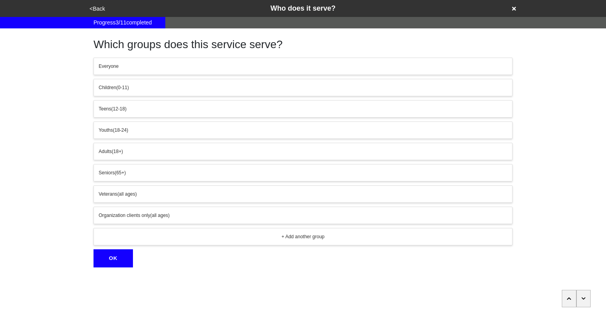
click at [586, 304] on button "button" at bounding box center [584, 298] width 15 height 17
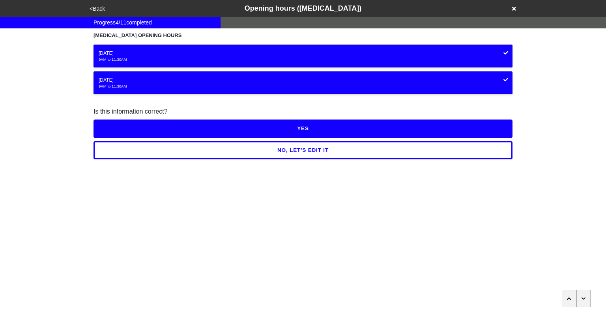
click at [308, 152] on button "NO, LET'S EDIT IT" at bounding box center [303, 150] width 419 height 18
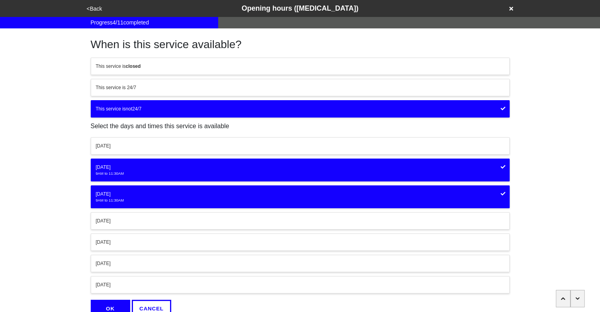
click at [236, 165] on div "[DATE]" at bounding box center [300, 167] width 409 height 7
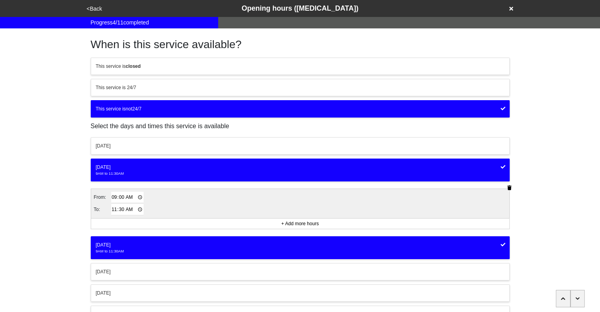
click at [122, 210] on input "11:30" at bounding box center [127, 209] width 33 height 11
type input "11:00"
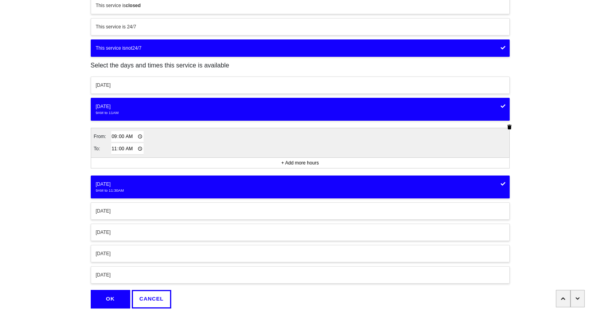
scroll to position [62, 0]
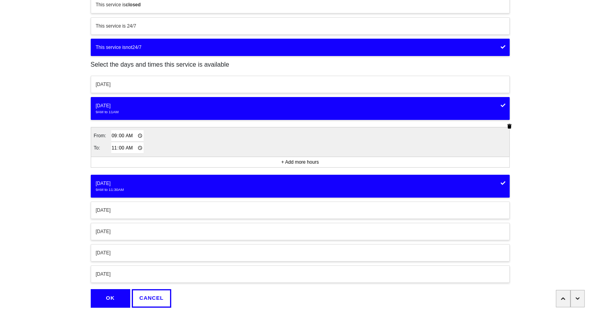
click at [144, 189] on div "9AM to 11:30AM" at bounding box center [300, 190] width 409 height 6
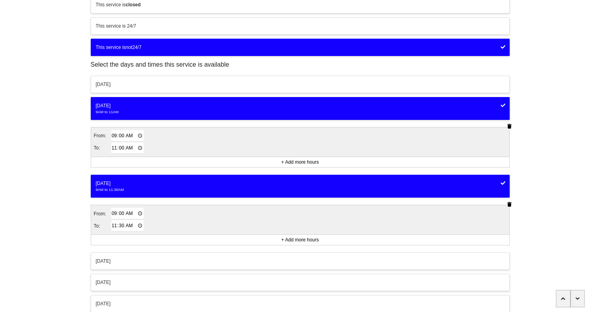
click at [122, 223] on input "11:30" at bounding box center [127, 225] width 33 height 11
type input "11:00"
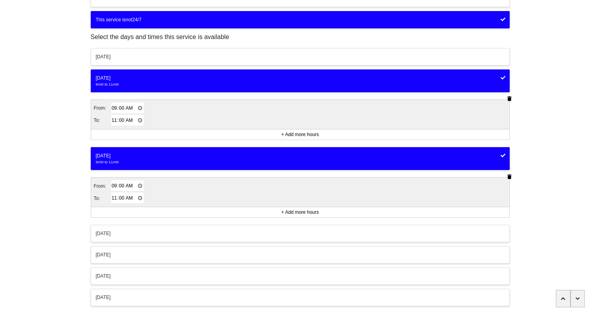
scroll to position [137, 0]
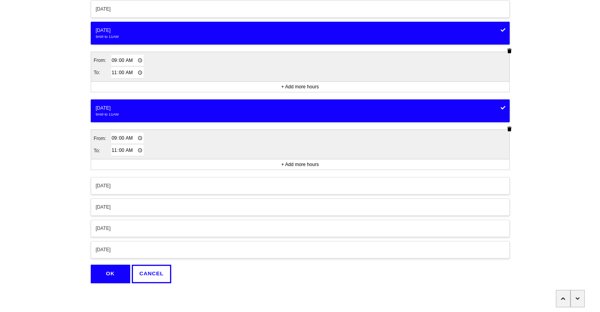
click at [112, 271] on button "OK" at bounding box center [110, 274] width 39 height 18
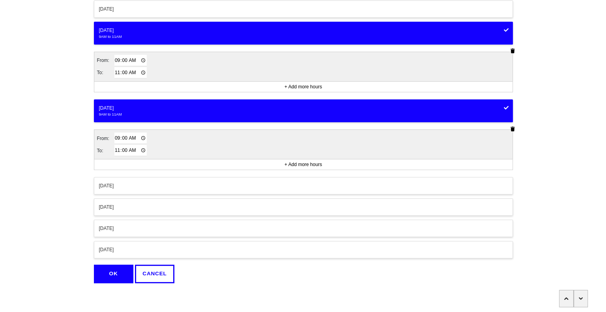
scroll to position [0, 0]
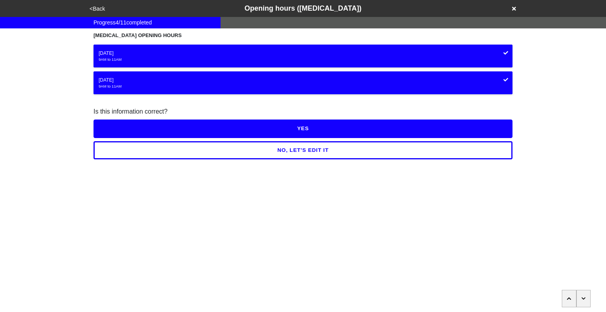
click at [316, 134] on button "YES" at bounding box center [303, 129] width 419 height 18
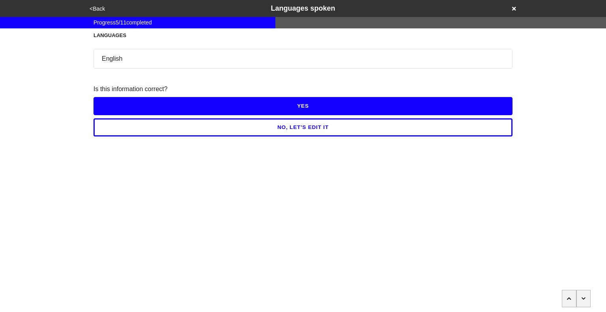
click at [305, 109] on button "YES" at bounding box center [303, 106] width 419 height 18
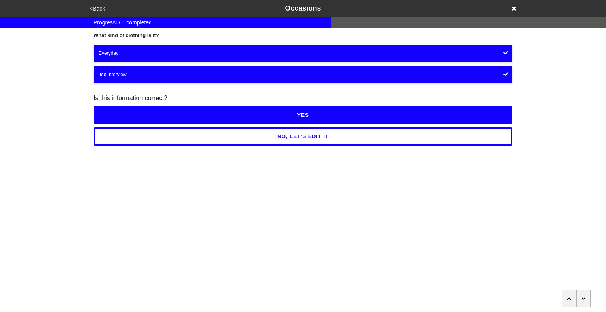
click at [587, 301] on button "button" at bounding box center [584, 298] width 15 height 17
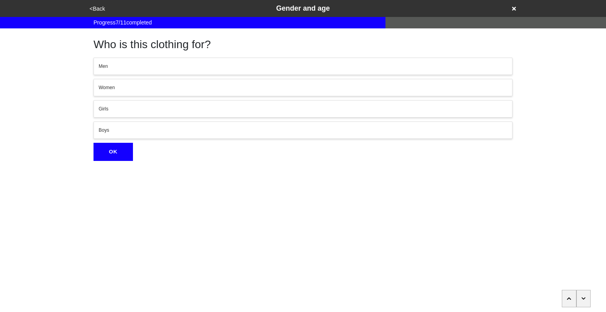
click at [587, 301] on button "button" at bounding box center [584, 298] width 15 height 17
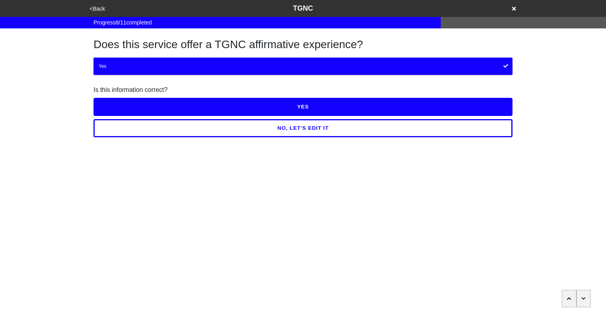
click at [587, 301] on button "button" at bounding box center [584, 298] width 15 height 17
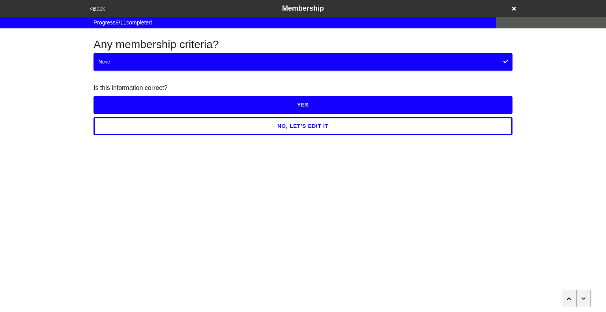
click at [587, 301] on button "button" at bounding box center [584, 298] width 15 height 17
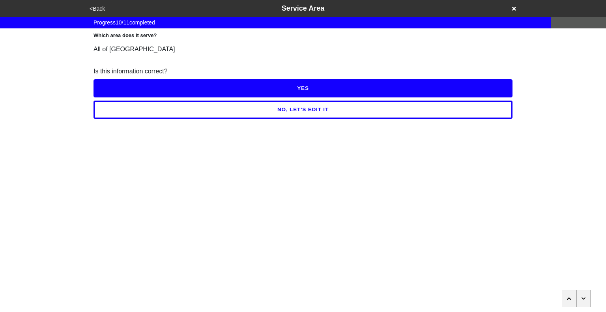
click at [587, 301] on button "button" at bounding box center [584, 298] width 15 height 17
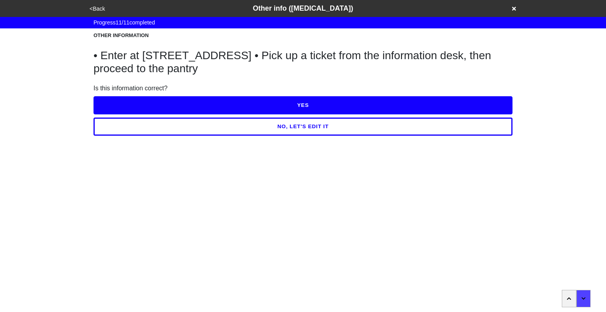
click at [307, 126] on button "NO, LET'S EDIT IT" at bounding box center [303, 127] width 419 height 18
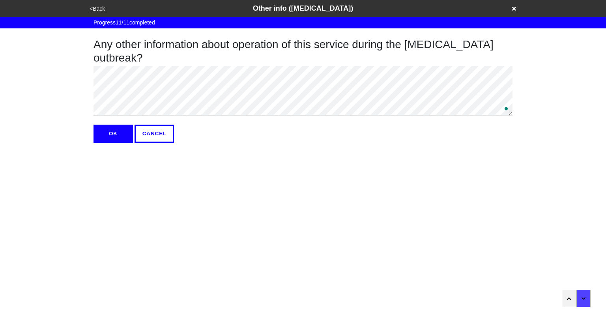
type textarea "x"
click at [105, 125] on button "OK" at bounding box center [113, 134] width 39 height 18
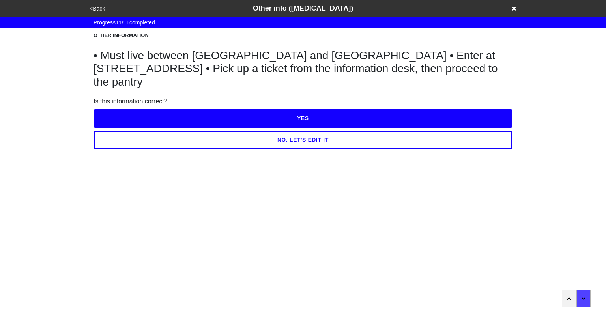
click at [302, 109] on button "YES" at bounding box center [303, 118] width 419 height 18
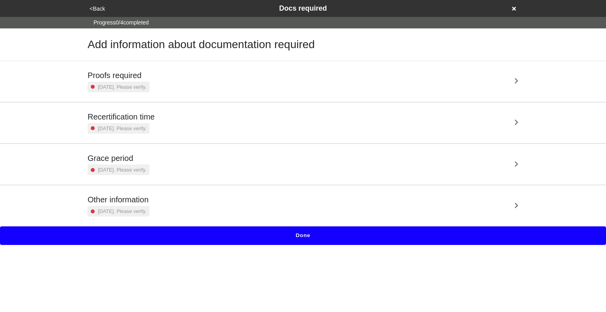
click at [301, 84] on div "Proofs required [DATE]. Please verify." at bounding box center [303, 82] width 431 height 22
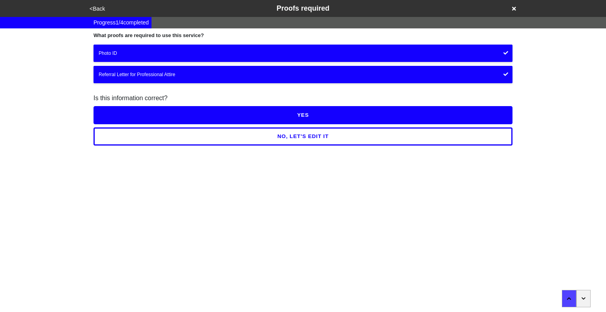
click at [303, 114] on button "YES" at bounding box center [303, 115] width 419 height 18
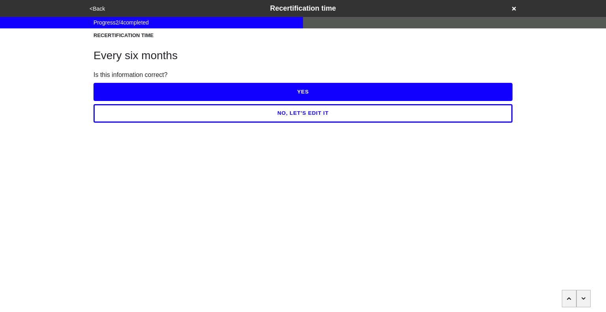
click at [580, 295] on button "button" at bounding box center [584, 298] width 15 height 17
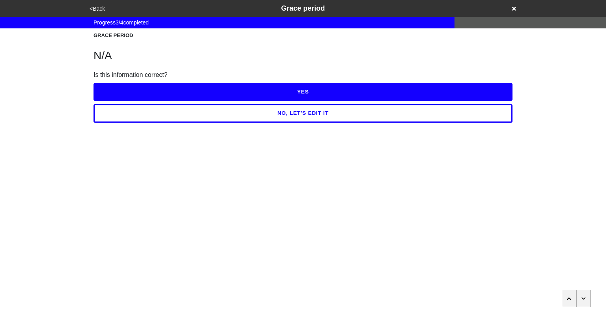
click at [580, 295] on button "button" at bounding box center [584, 298] width 15 height 17
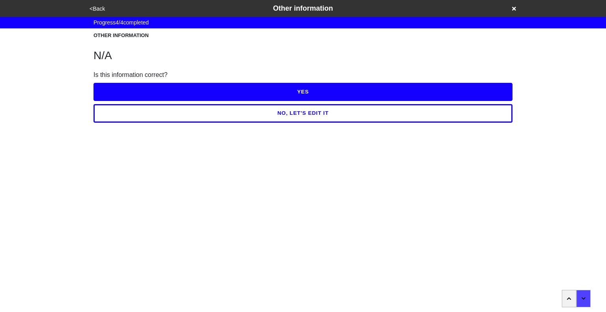
click at [301, 91] on button "YES" at bounding box center [303, 92] width 419 height 18
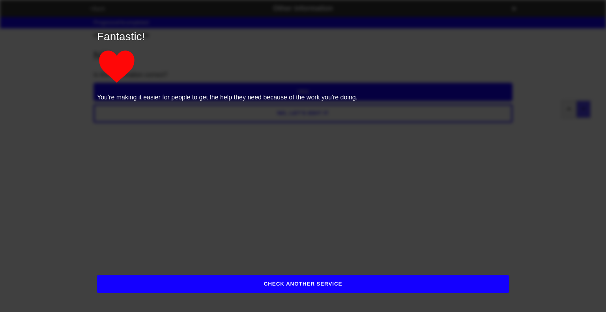
click at [323, 281] on button "CHECK ANOTHER SERVICE" at bounding box center [303, 284] width 412 height 18
